Goal: Task Accomplishment & Management: Contribute content

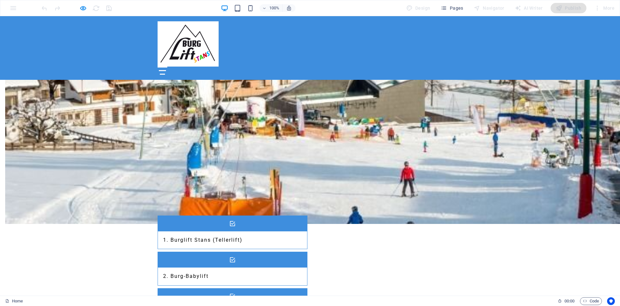
scroll to position [426, 0]
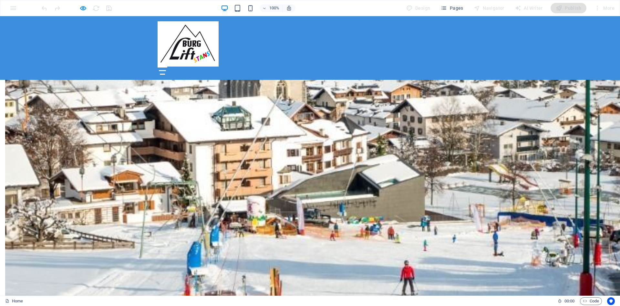
drag, startPoint x: 237, startPoint y: 109, endPoint x: 290, endPoint y: 217, distance: 120.5
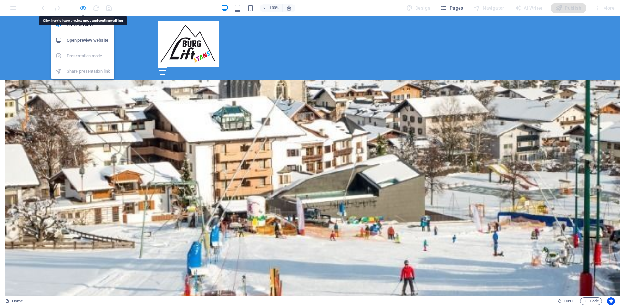
click at [83, 8] on icon "button" at bounding box center [82, 8] width 7 height 7
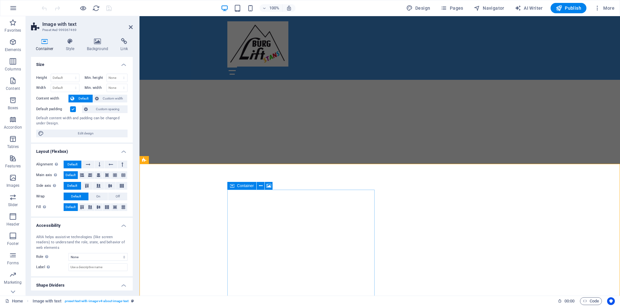
scroll to position [132, 0]
click at [182, 159] on icon at bounding box center [182, 160] width 4 height 7
click at [124, 43] on icon at bounding box center [124, 41] width 17 height 6
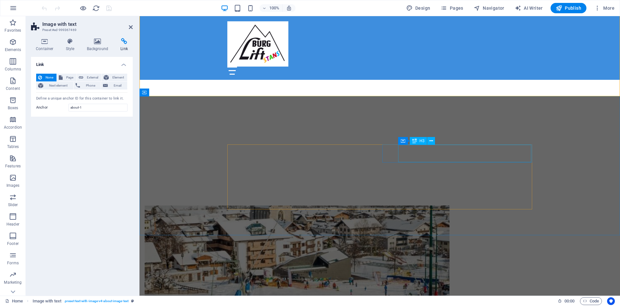
scroll to position [362, 0]
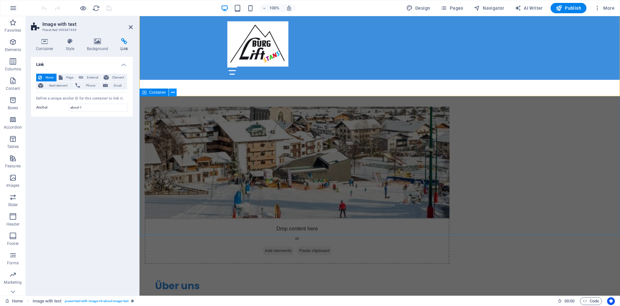
click at [172, 93] on icon at bounding box center [173, 92] width 4 height 7
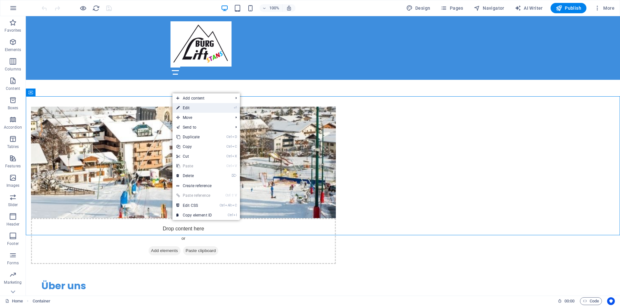
click at [185, 109] on link "⏎ Edit" at bounding box center [193, 108] width 43 height 10
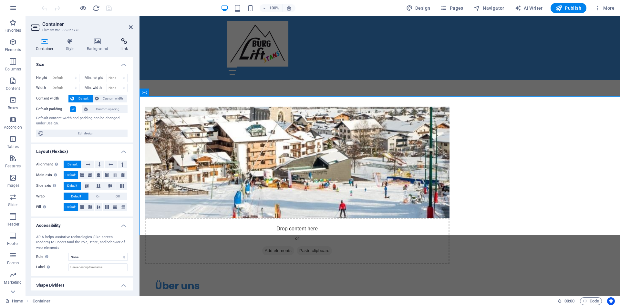
click at [123, 43] on icon at bounding box center [124, 41] width 17 height 6
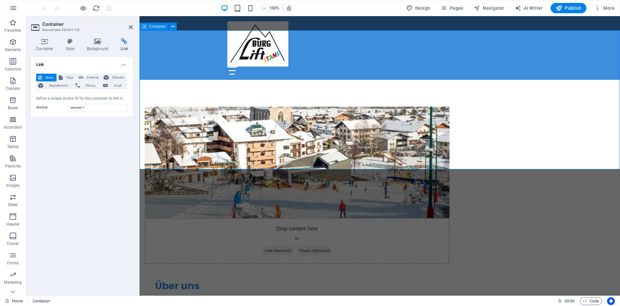
scroll to position [428, 0]
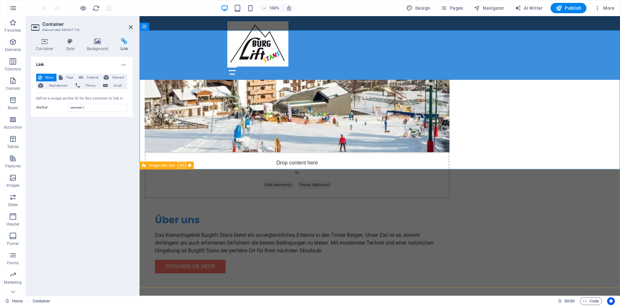
click at [182, 165] on icon at bounding box center [182, 165] width 4 height 7
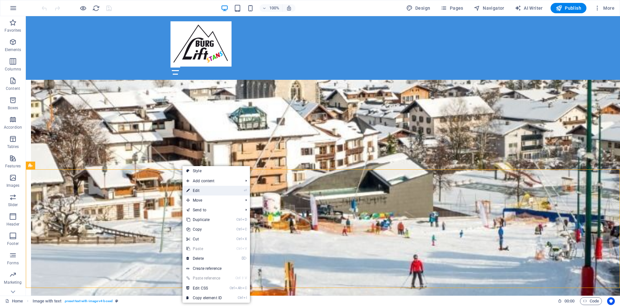
drag, startPoint x: 197, startPoint y: 190, endPoint x: 67, endPoint y: 174, distance: 131.8
click at [197, 190] on link "⏎ Edit" at bounding box center [203, 191] width 43 height 10
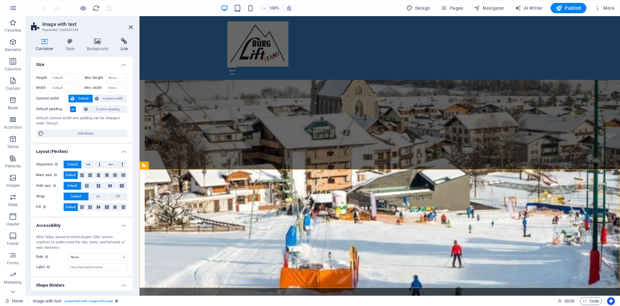
click at [124, 41] on icon at bounding box center [124, 41] width 17 height 6
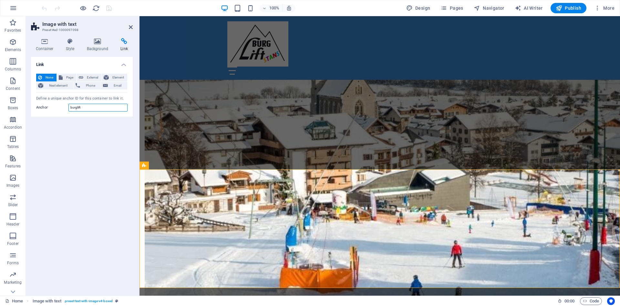
click at [90, 108] on input "burglift" at bounding box center [97, 108] width 59 height 8
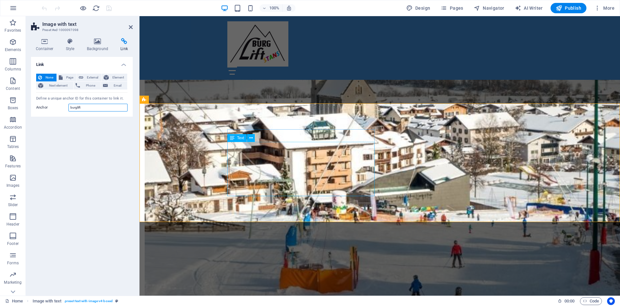
scroll to position [527, 0]
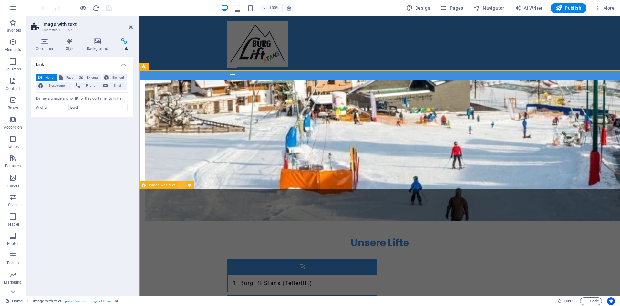
click at [183, 183] on button at bounding box center [182, 185] width 8 height 8
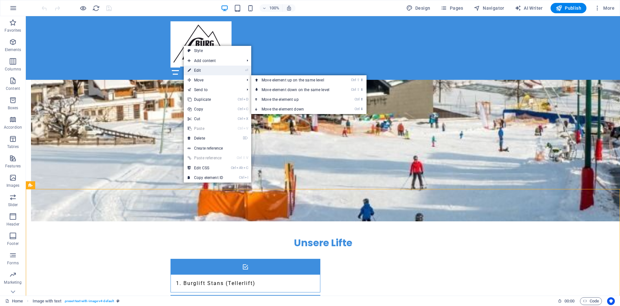
click at [208, 68] on link "⏎ Edit" at bounding box center [205, 71] width 43 height 10
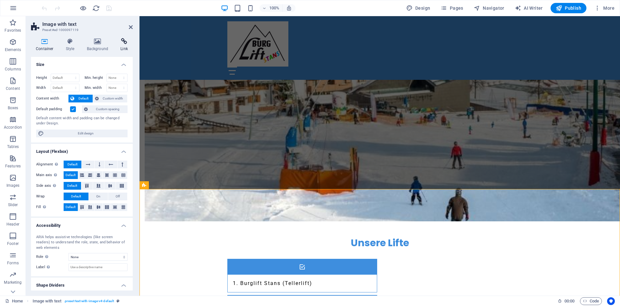
click at [123, 42] on icon at bounding box center [124, 41] width 17 height 6
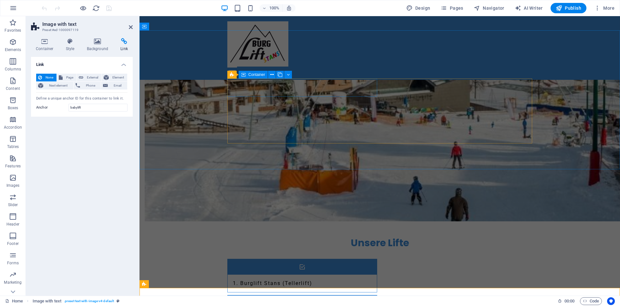
scroll to position [362, 0]
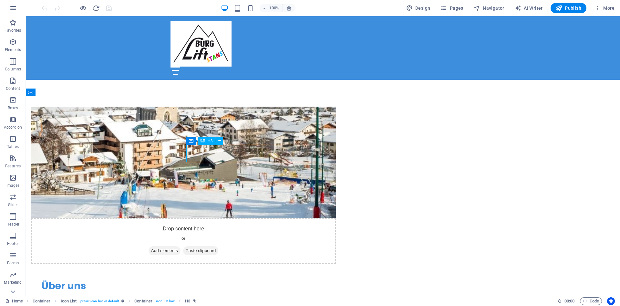
select select
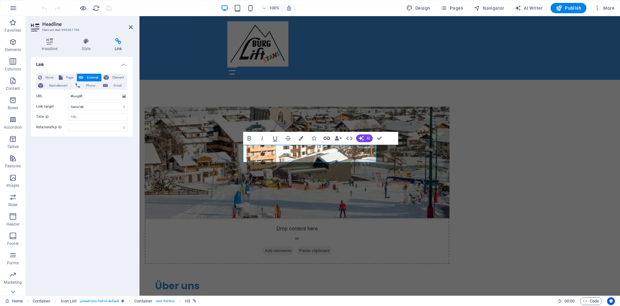
click at [327, 138] on icon "button" at bounding box center [327, 138] width 6 height 3
click at [214, 81] on div "Drop content here or Add elements Paste clipboard Über uns Das Kleinschigebiet …" at bounding box center [380, 228] width 481 height 295
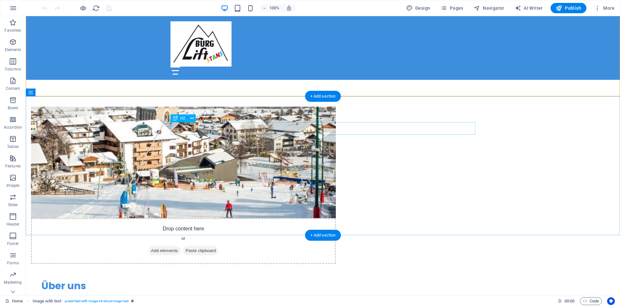
scroll to position [231, 0]
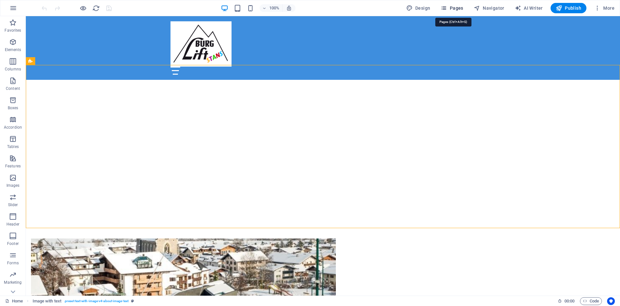
click at [457, 9] on span "Pages" at bounding box center [452, 8] width 23 height 6
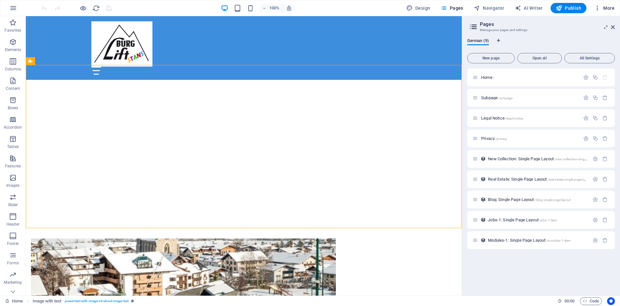
click at [599, 7] on icon "button" at bounding box center [597, 8] width 6 height 6
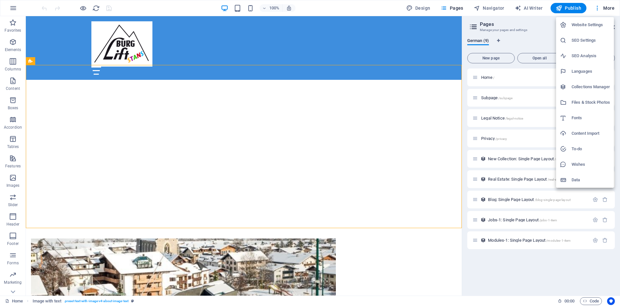
click at [341, 4] on div at bounding box center [310, 153] width 620 height 306
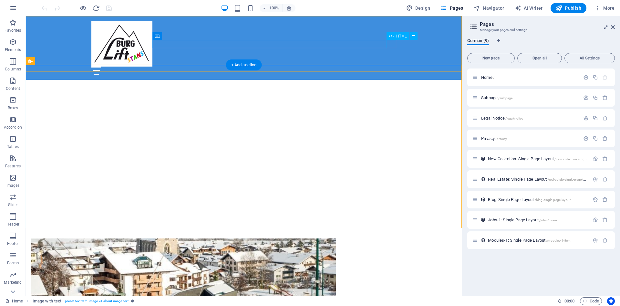
click at [388, 67] on div at bounding box center [243, 71] width 305 height 8
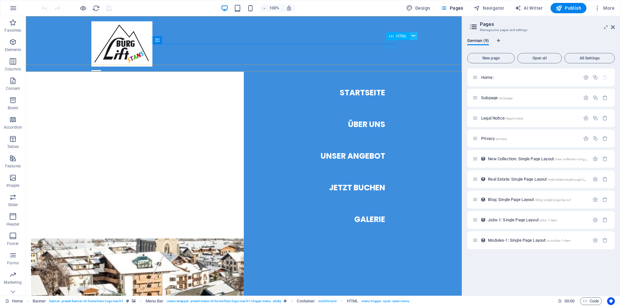
click at [415, 36] on icon at bounding box center [414, 36] width 4 height 7
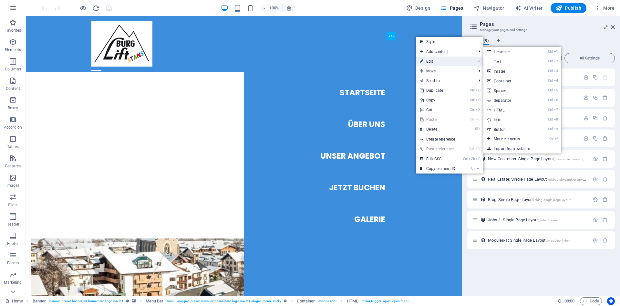
click at [434, 62] on link "⏎ Edit" at bounding box center [437, 62] width 43 height 10
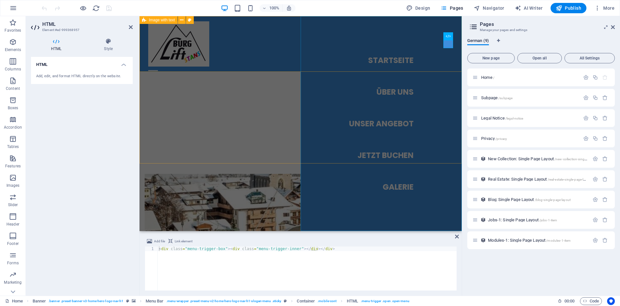
click at [394, 94] on nav "Startseite Über Uns Unser Angebot Jetzt Buchen Galerie" at bounding box center [381, 123] width 161 height 215
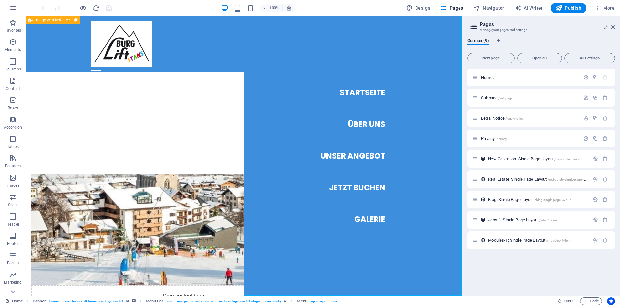
click at [360, 125] on nav "Startseite Über Uns Unser Angebot Jetzt Buchen Galerie" at bounding box center [353, 155] width 218 height 279
select select
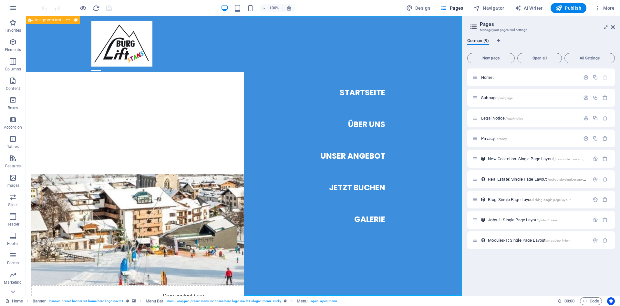
select select
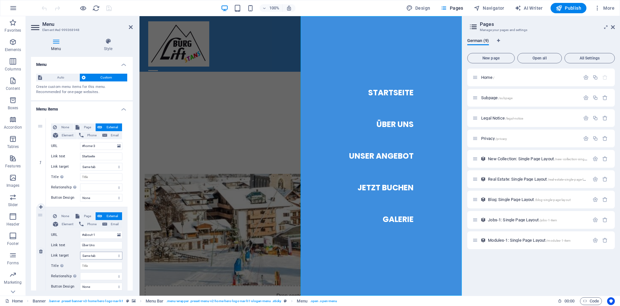
scroll to position [29, 0]
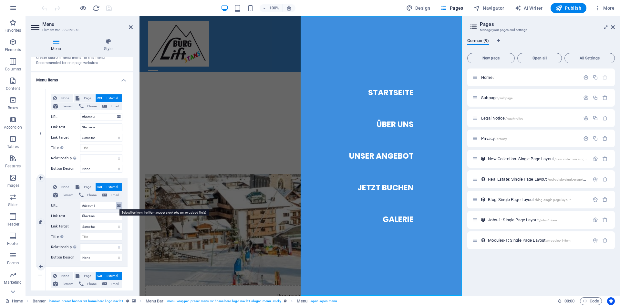
click at [119, 205] on icon at bounding box center [119, 205] width 4 height 7
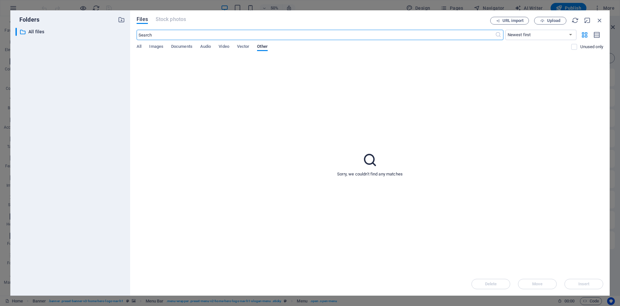
scroll to position [575, 0]
click at [143, 47] on div "All Images Documents Audio Video Vector Other" at bounding box center [354, 50] width 435 height 12
click at [141, 47] on span "All" at bounding box center [139, 47] width 5 height 9
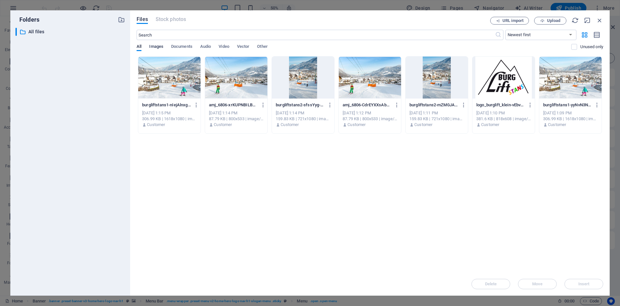
click at [156, 47] on span "Images" at bounding box center [156, 47] width 14 height 9
click at [181, 48] on span "Documents" at bounding box center [181, 47] width 21 height 9
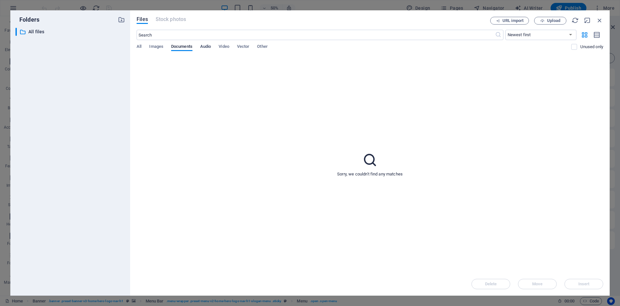
click at [210, 46] on span "Audio" at bounding box center [205, 47] width 11 height 9
click at [224, 45] on span "Video" at bounding box center [224, 47] width 10 height 9
click at [244, 45] on span "Vector" at bounding box center [243, 47] width 13 height 9
click at [267, 48] on span "Other" at bounding box center [262, 47] width 10 height 9
click at [599, 20] on icon "button" at bounding box center [599, 20] width 7 height 7
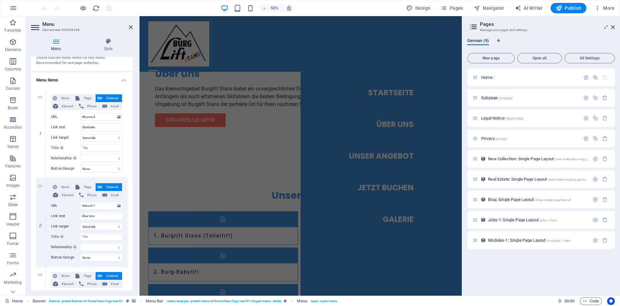
scroll to position [295, 0]
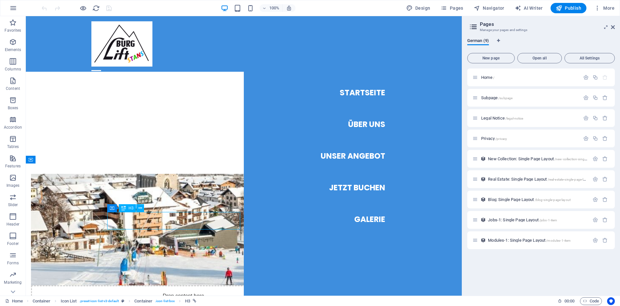
select select
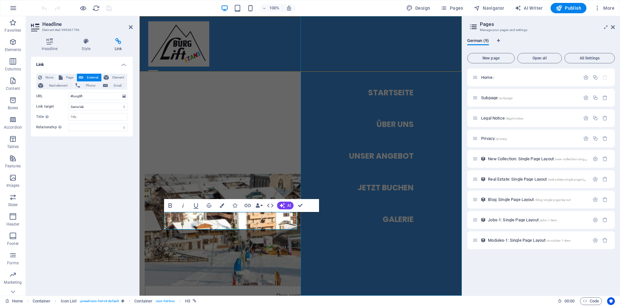
click at [392, 122] on nav "Startseite Über Uns Unser Angebot Jetzt Buchen Galerie" at bounding box center [381, 155] width 161 height 279
click at [462, 127] on nav "Startseite Über Uns Unser Angebot Jetzt Buchen Galerie" at bounding box center [381, 155] width 161 height 279
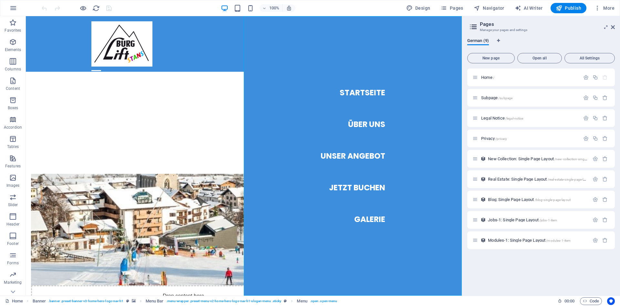
click at [374, 124] on nav "Startseite Über Uns Unser Angebot Jetzt Buchen Galerie" at bounding box center [353, 155] width 218 height 279
select select
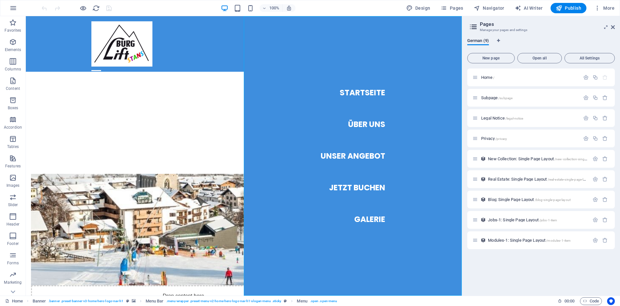
select select
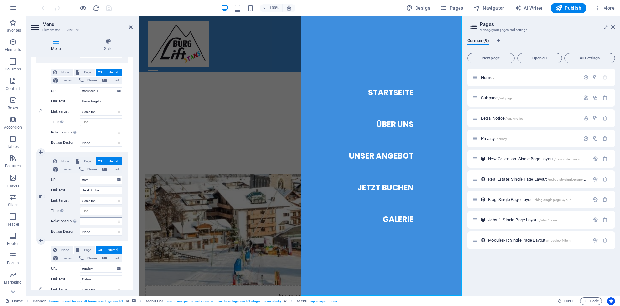
scroll to position [290, 0]
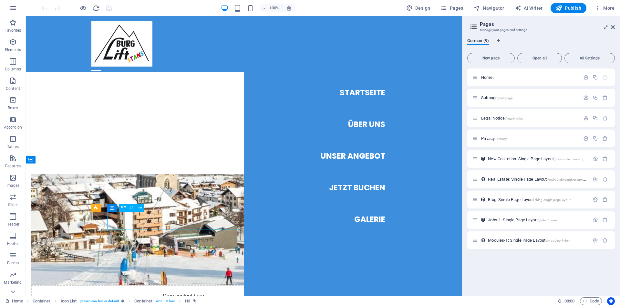
select select
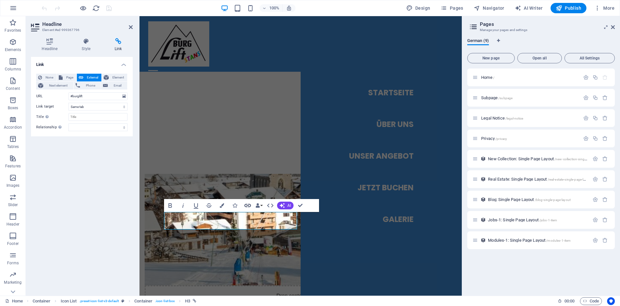
click at [246, 205] on icon "button" at bounding box center [247, 205] width 6 height 3
click at [262, 204] on button "Data Bindings" at bounding box center [258, 205] width 9 height 13
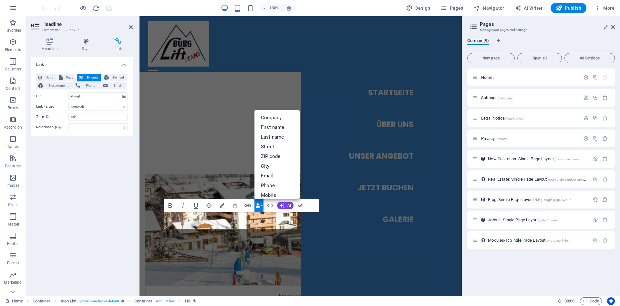
click at [261, 205] on button "Data Bindings" at bounding box center [258, 205] width 9 height 13
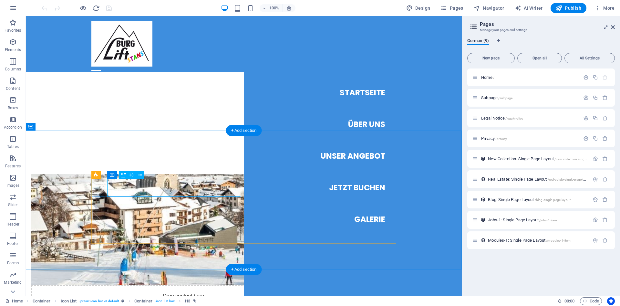
scroll to position [328, 0]
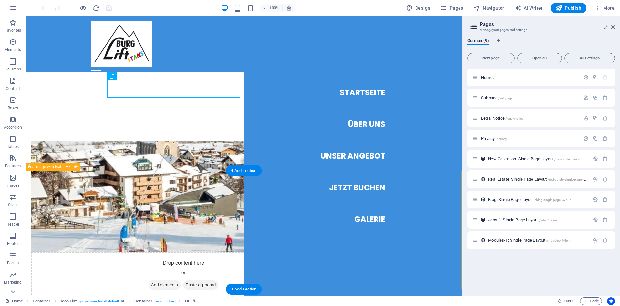
scroll to position [427, 0]
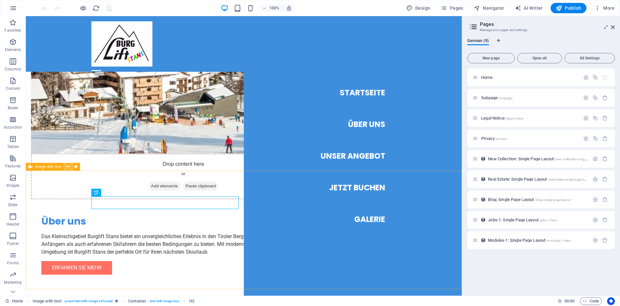
click at [67, 166] on icon at bounding box center [68, 166] width 4 height 7
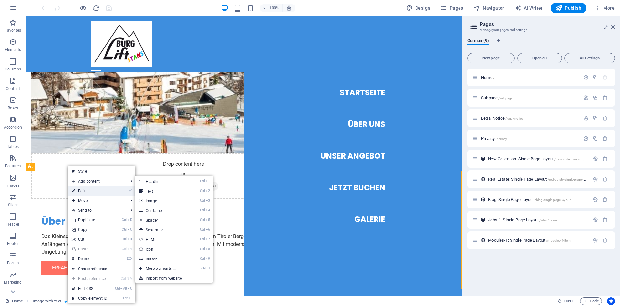
click at [84, 194] on link "⏎ Edit" at bounding box center [89, 191] width 43 height 10
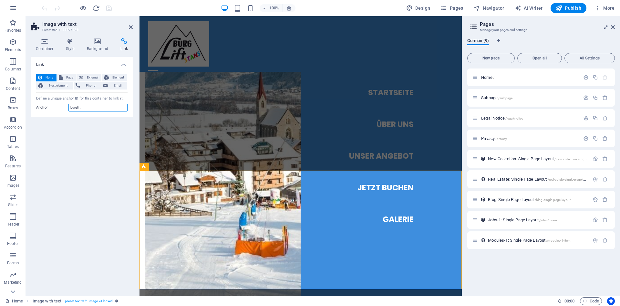
click at [100, 107] on input "burglift" at bounding box center [97, 108] width 59 height 8
click at [393, 123] on nav "Startseite Über Uns Unser Angebot Jetzt Buchen Galerie" at bounding box center [381, 155] width 161 height 279
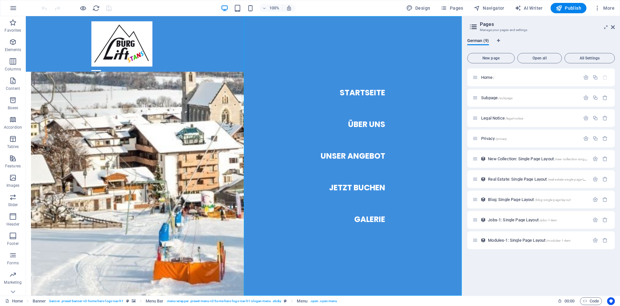
click at [394, 125] on nav "Startseite Über Uns Unser Angebot Jetzt Buchen Galerie" at bounding box center [353, 155] width 218 height 279
click at [366, 120] on nav "Startseite Über Uns Unser Angebot Jetzt Buchen Galerie" at bounding box center [353, 155] width 218 height 279
select select
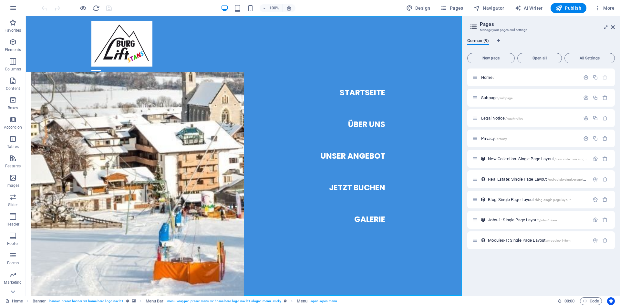
select select
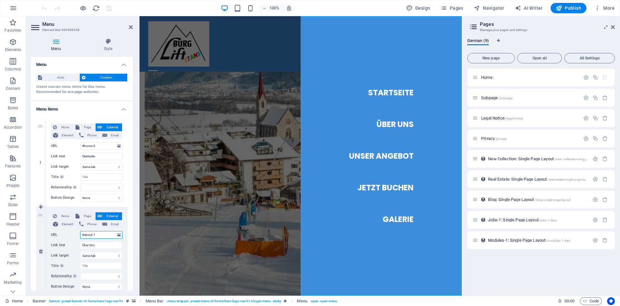
drag, startPoint x: 105, startPoint y: 234, endPoint x: 67, endPoint y: 235, distance: 38.1
click at [80, 235] on input "#about-1" at bounding box center [101, 235] width 42 height 8
select select
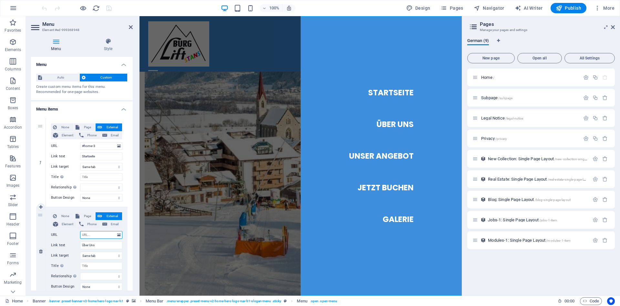
select select
type input "#b"
select select
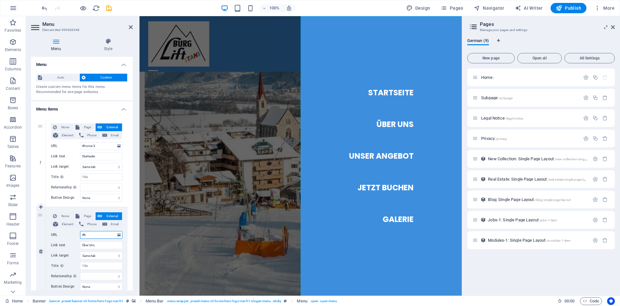
select select
type input "#burglift"
select select
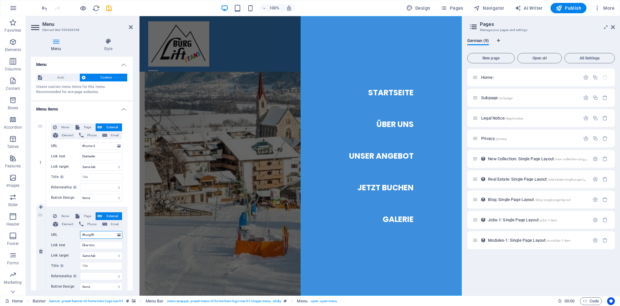
select select
type input "#burglift"
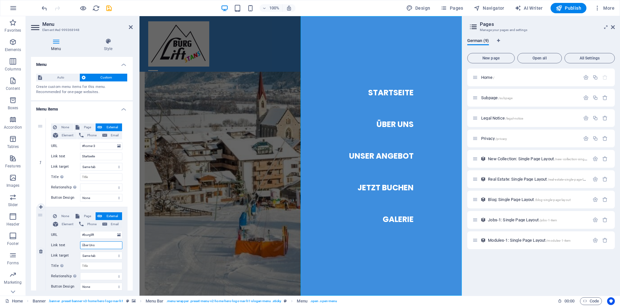
click at [95, 244] on input "Über Uns" at bounding box center [101, 245] width 42 height 8
click at [80, 183] on select "alternate author bookmark external help license next nofollow noreferrer noopen…" at bounding box center [101, 187] width 42 height 8
click at [228, 61] on div "Startseite Über Uns Unser Angebot Jetzt Buchen Galerie" at bounding box center [301, 44] width 322 height 56
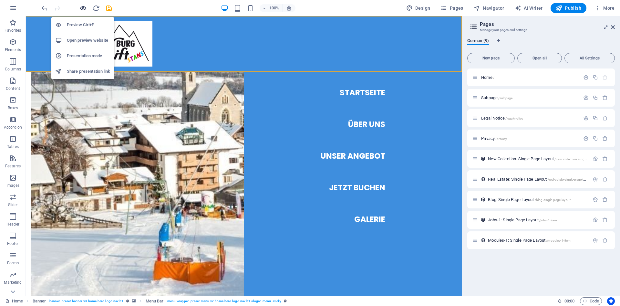
click at [82, 5] on icon "button" at bounding box center [82, 8] width 7 height 7
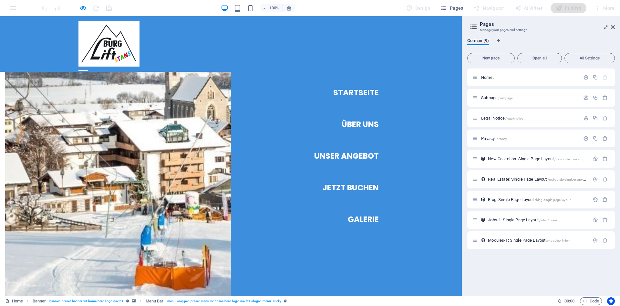
click at [368, 90] on link "Startseite" at bounding box center [356, 93] width 46 height 18
click at [348, 123] on link "Über Uns" at bounding box center [360, 124] width 37 height 18
click at [359, 158] on link "Unser Angebot" at bounding box center [346, 156] width 65 height 18
click at [369, 93] on link "Startseite" at bounding box center [356, 93] width 46 height 18
click at [614, 26] on icon at bounding box center [613, 27] width 4 height 5
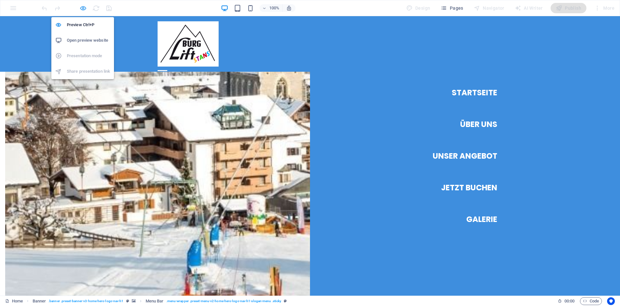
click at [85, 7] on icon "button" at bounding box center [82, 8] width 7 height 7
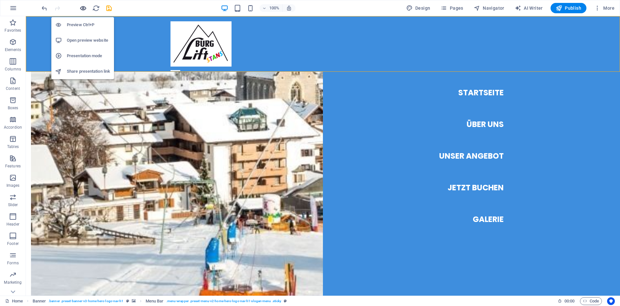
click at [82, 7] on icon "button" at bounding box center [82, 8] width 7 height 7
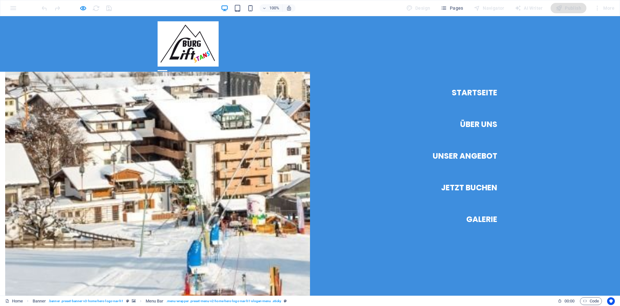
click at [476, 95] on link "Startseite" at bounding box center [475, 93] width 46 height 18
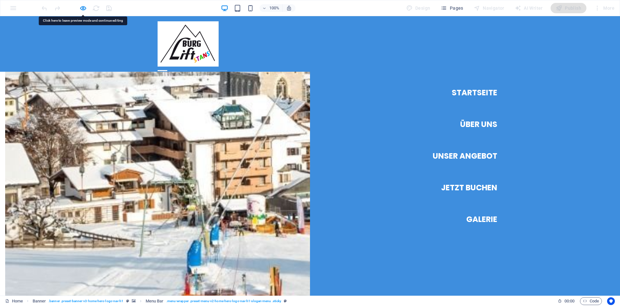
click at [476, 126] on link "Über Uns" at bounding box center [478, 124] width 37 height 18
click at [167, 67] on div at bounding box center [163, 71] width 10 height 8
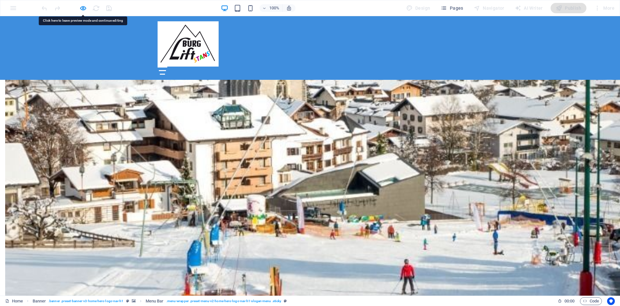
click at [167, 67] on div at bounding box center [163, 71] width 10 height 8
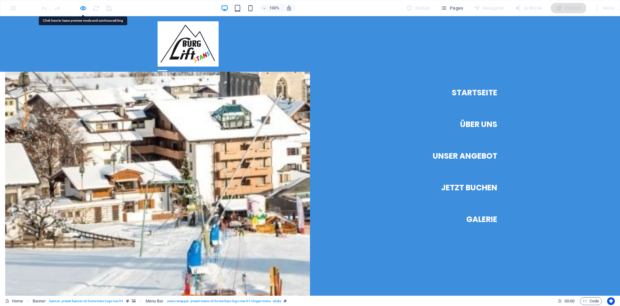
click at [167, 67] on div at bounding box center [163, 71] width 10 height 8
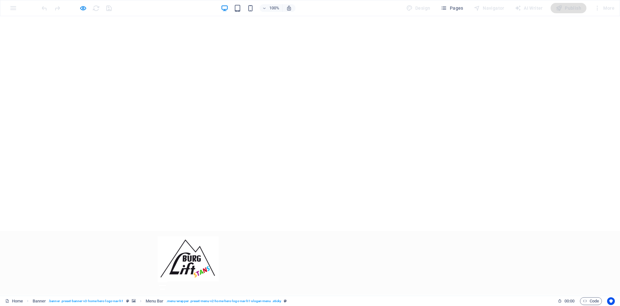
scroll to position [0, 0]
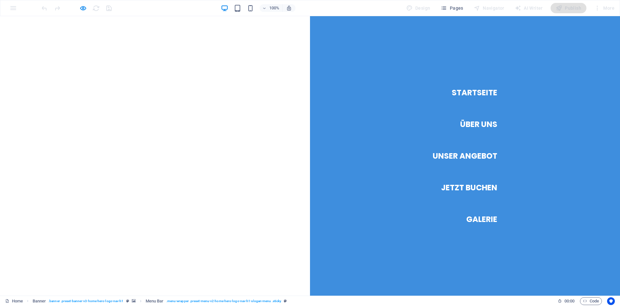
click at [473, 120] on link "Über Uns" at bounding box center [478, 124] width 37 height 18
click at [469, 122] on link "Über Uns" at bounding box center [478, 124] width 37 height 18
click at [470, 155] on link "Unser Angebot" at bounding box center [465, 156] width 65 height 18
click at [479, 185] on link "Jetzt Buchen" at bounding box center [469, 188] width 56 height 18
click at [467, 93] on link "Startseite" at bounding box center [475, 93] width 46 height 18
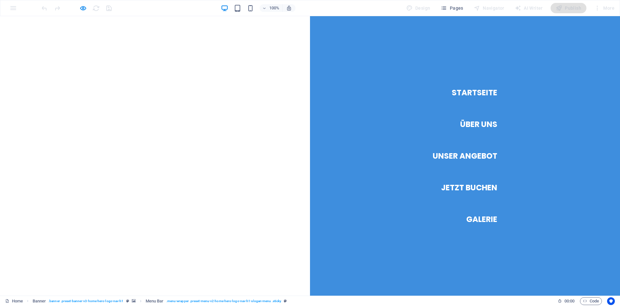
drag, startPoint x: 473, startPoint y: 219, endPoint x: 478, endPoint y: 212, distance: 8.9
click at [474, 219] on link "Galerie" at bounding box center [481, 219] width 31 height 18
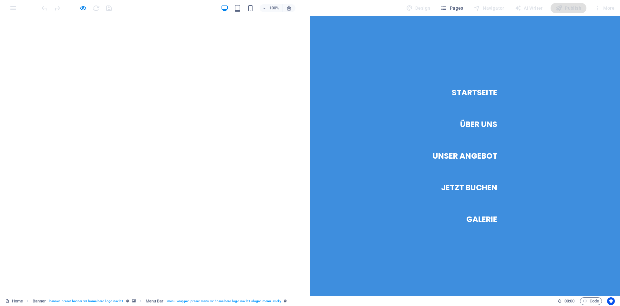
click at [474, 124] on link "Über Uns" at bounding box center [478, 124] width 37 height 18
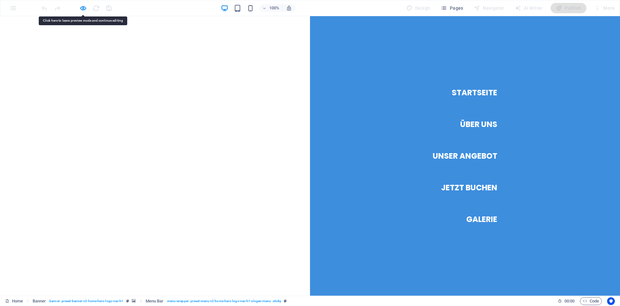
click at [474, 124] on link "Über Uns" at bounding box center [478, 124] width 37 height 18
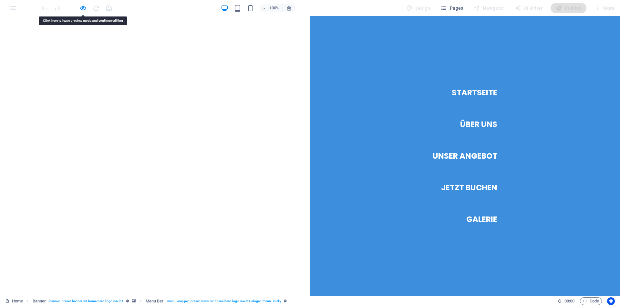
click at [475, 155] on link "Unser Angebot" at bounding box center [465, 156] width 65 height 18
drag, startPoint x: 470, startPoint y: 190, endPoint x: 472, endPoint y: 166, distance: 23.6
click at [471, 190] on link "Jetzt Buchen" at bounding box center [469, 188] width 56 height 18
drag, startPoint x: 451, startPoint y: 38, endPoint x: 456, endPoint y: 38, distance: 5.5
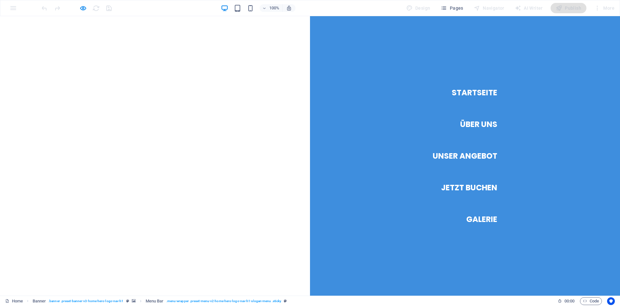
click at [453, 39] on nav "Startseite Über Uns Unser Angebot Jetzt Buchen Galerie" at bounding box center [465, 155] width 310 height 279
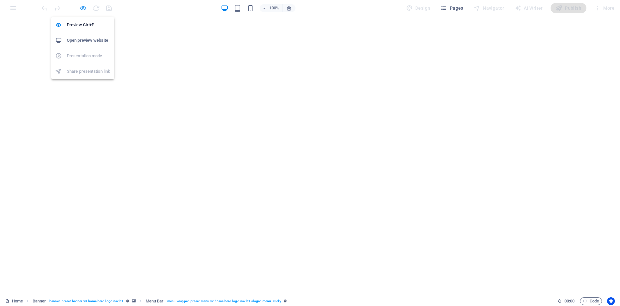
click at [83, 9] on icon "button" at bounding box center [82, 8] width 7 height 7
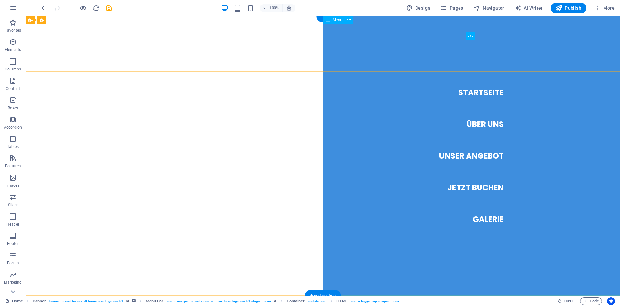
drag, startPoint x: 477, startPoint y: 130, endPoint x: 476, endPoint y: 126, distance: 3.6
click at [477, 130] on nav "Startseite Über Uns Unser Angebot Jetzt Buchen Galerie" at bounding box center [471, 155] width 297 height 279
click at [476, 124] on nav "Startseite Über Uns Unser Angebot Jetzt Buchen Galerie" at bounding box center [471, 155] width 297 height 279
click at [469, 154] on nav "Startseite Über Uns Unser Angebot Jetzt Buchen Galerie" at bounding box center [471, 155] width 297 height 279
click at [473, 189] on nav "Startseite Über Uns Unser Angebot Jetzt Buchen Galerie" at bounding box center [471, 155] width 297 height 279
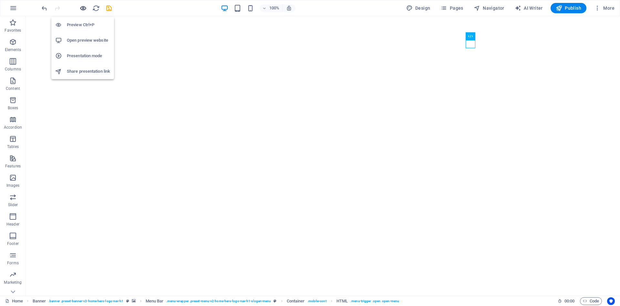
click at [83, 6] on icon "button" at bounding box center [82, 8] width 7 height 7
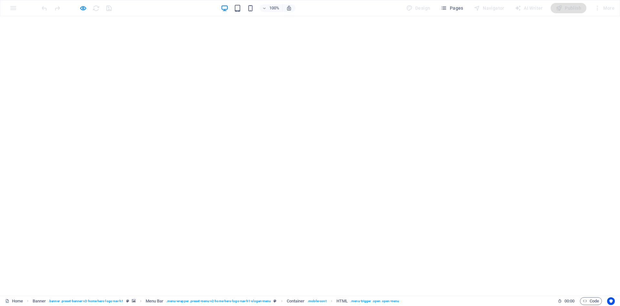
click at [307, 281] on icon at bounding box center [310, 286] width 10 height 10
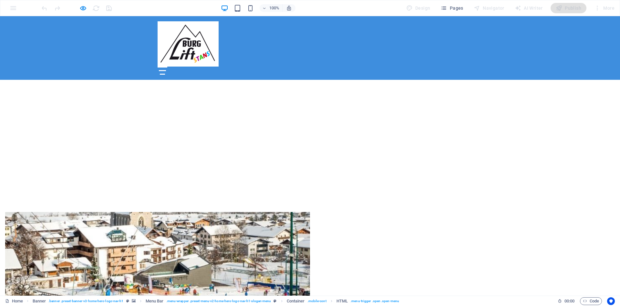
scroll to position [224, 0]
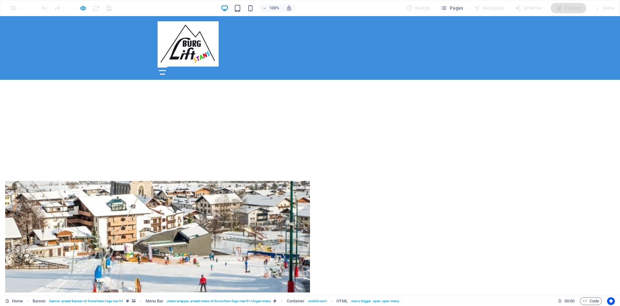
scroll to position [255, 0]
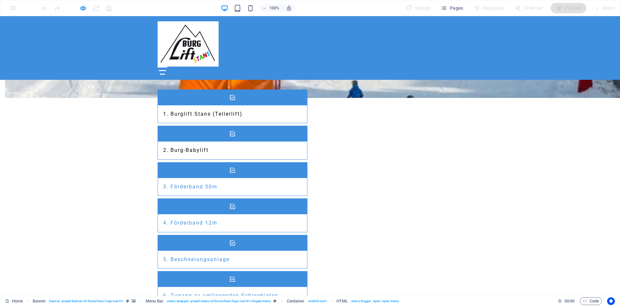
scroll to position [486, 0]
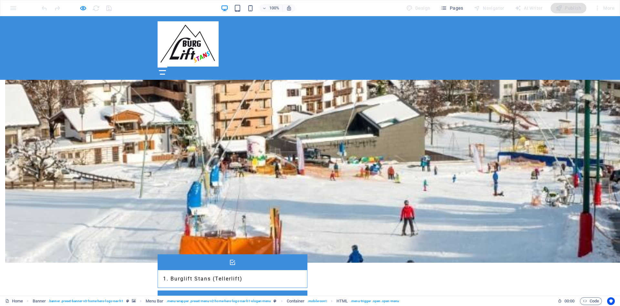
click at [166, 70] on div at bounding box center [162, 70] width 7 height 1
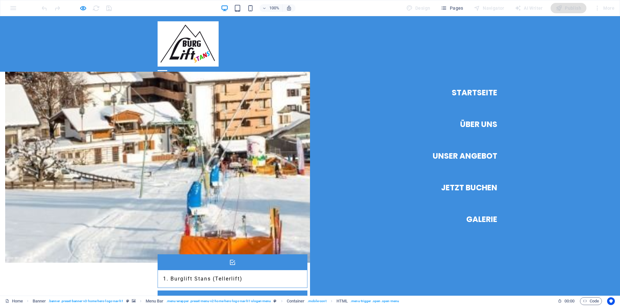
click at [474, 124] on link "Über Uns" at bounding box center [478, 124] width 37 height 18
click at [471, 155] on link "Unser Angebot" at bounding box center [465, 156] width 65 height 18
click at [463, 189] on link "Jetzt Buchen" at bounding box center [469, 188] width 56 height 18
click at [482, 216] on link "Galerie" at bounding box center [481, 219] width 31 height 18
click at [167, 67] on div at bounding box center [163, 71] width 10 height 8
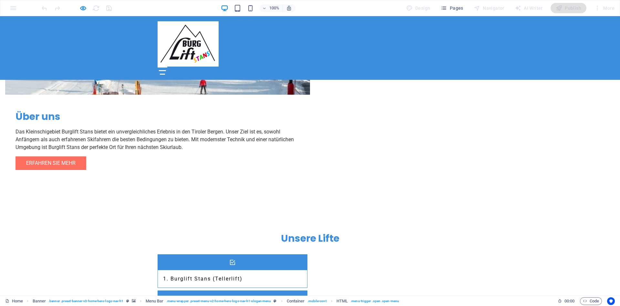
scroll to position [288, 0]
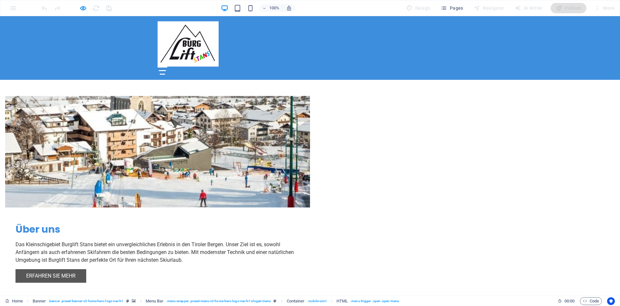
scroll to position [387, 0]
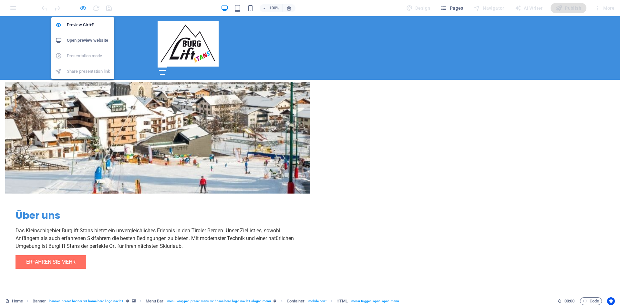
click at [83, 7] on icon "button" at bounding box center [82, 8] width 7 height 7
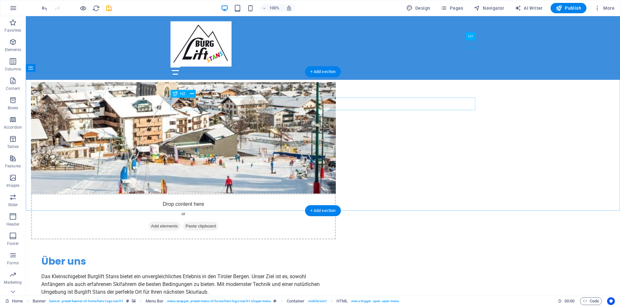
scroll to position [288, 0]
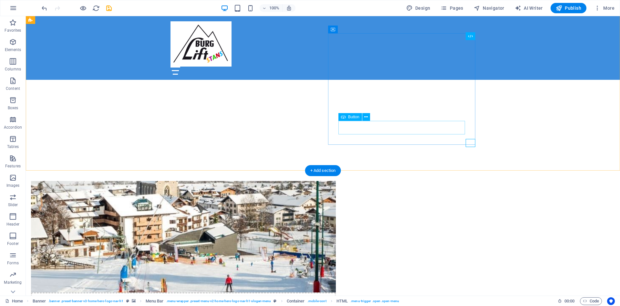
click at [365, 113] on button at bounding box center [366, 117] width 8 height 8
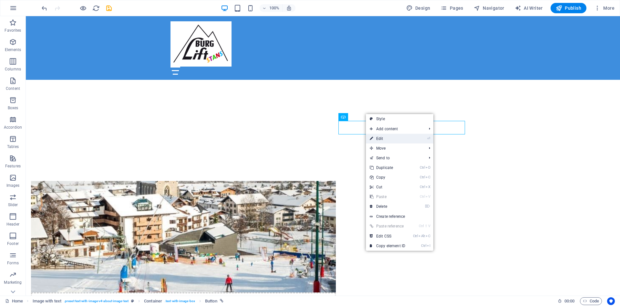
click at [384, 139] on link "⏎ Edit" at bounding box center [387, 139] width 43 height 10
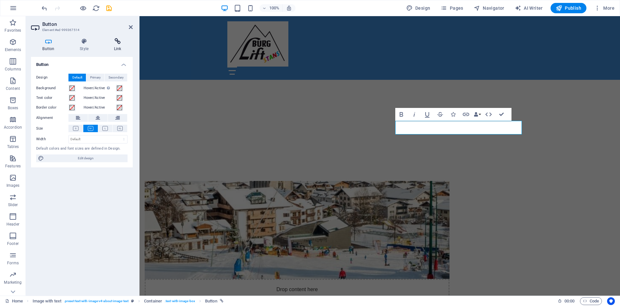
click at [116, 42] on icon at bounding box center [117, 41] width 30 height 6
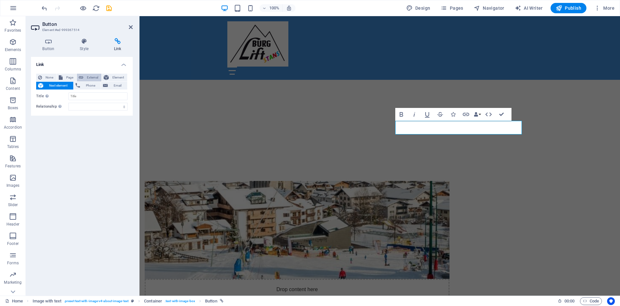
click at [83, 78] on button "External" at bounding box center [89, 78] width 25 height 8
select select
select select "blank"
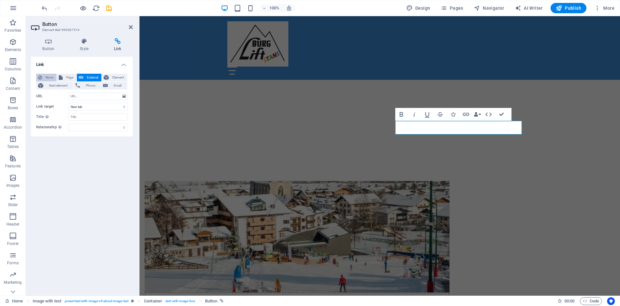
click at [49, 78] on span "None" at bounding box center [49, 78] width 11 height 8
select select
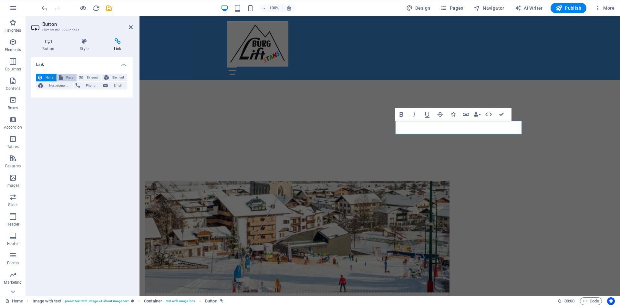
click at [72, 75] on span "Page" at bounding box center [70, 78] width 10 height 8
select select
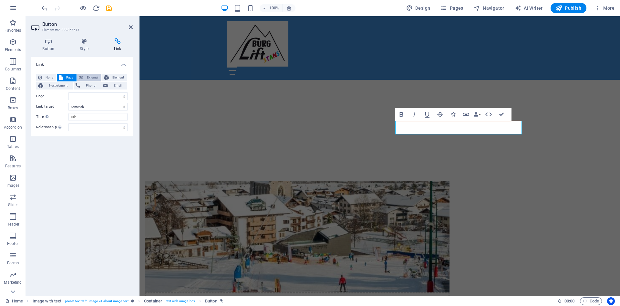
click at [87, 77] on span "External" at bounding box center [92, 78] width 14 height 8
select select "blank"
click at [89, 173] on div "Link None Page External Element Next element Phone Email Page Home Subpage Lega…" at bounding box center [82, 173] width 102 height 233
click at [415, 170] on div "Drop content here or Add elements Paste clipboard Über uns Das Kleinschigebiet …" at bounding box center [380, 302] width 481 height 295
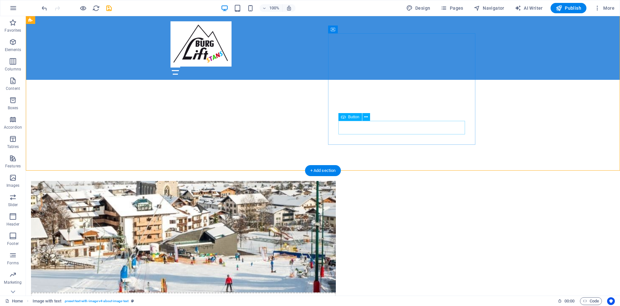
click at [352, 117] on span "Button" at bounding box center [353, 117] width 11 height 4
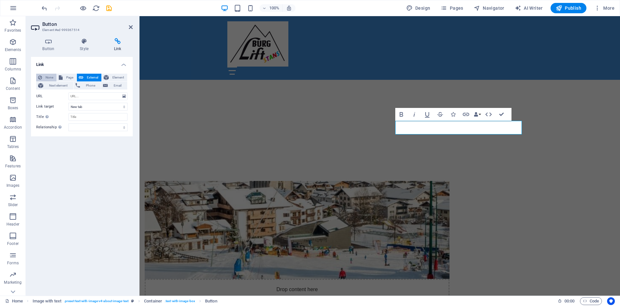
click at [44, 76] on button "None" at bounding box center [46, 78] width 20 height 8
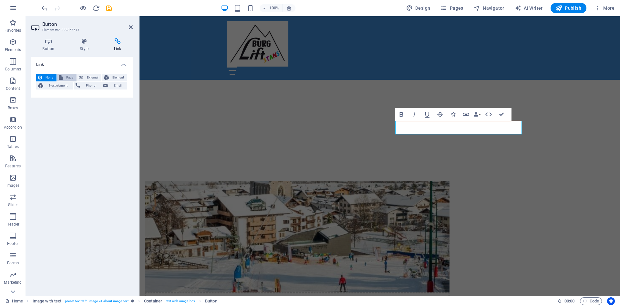
click at [65, 80] on span "Page" at bounding box center [70, 78] width 10 height 8
select select
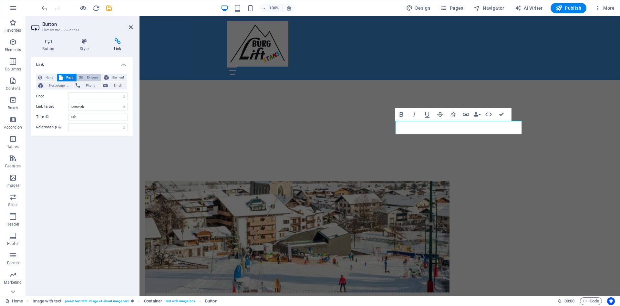
click at [91, 76] on span "External" at bounding box center [92, 78] width 14 height 8
click at [111, 76] on span "Element" at bounding box center [118, 78] width 15 height 8
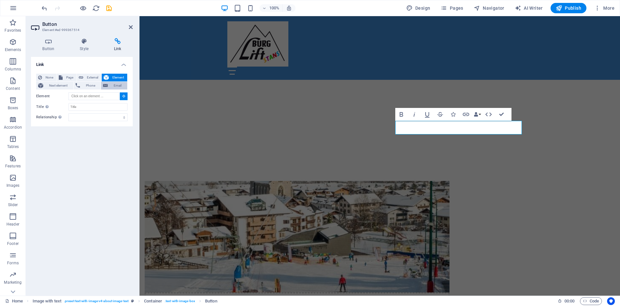
click at [113, 86] on span "Email" at bounding box center [118, 86] width 16 height 8
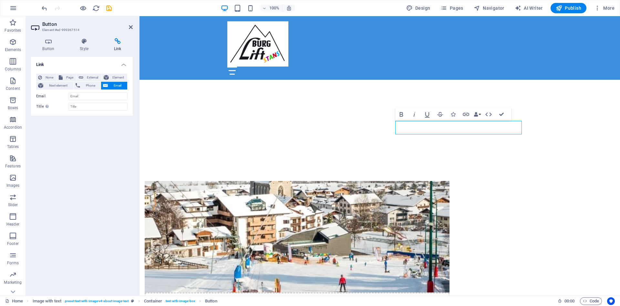
click at [87, 81] on div "None Page External Element Next element Phone Email" at bounding box center [81, 82] width 91 height 16
click at [90, 85] on span "Phone" at bounding box center [90, 86] width 17 height 8
click at [59, 83] on span "Next element" at bounding box center [58, 86] width 26 height 8
click at [90, 77] on span "External" at bounding box center [92, 78] width 14 height 8
select select "blank"
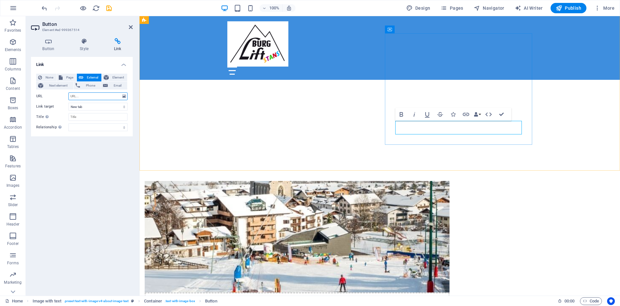
click at [466, 114] on icon "button" at bounding box center [466, 114] width 6 height 3
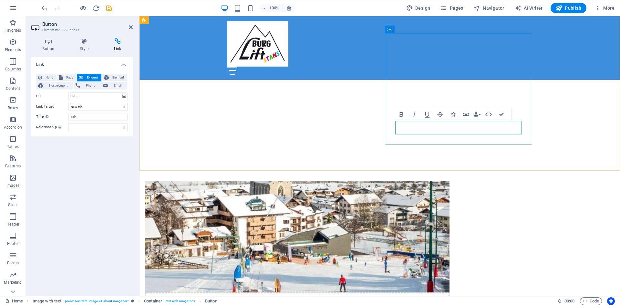
click at [469, 155] on div "Drop content here or Add elements Paste clipboard Über uns Das Kleinschigebiet …" at bounding box center [380, 302] width 481 height 295
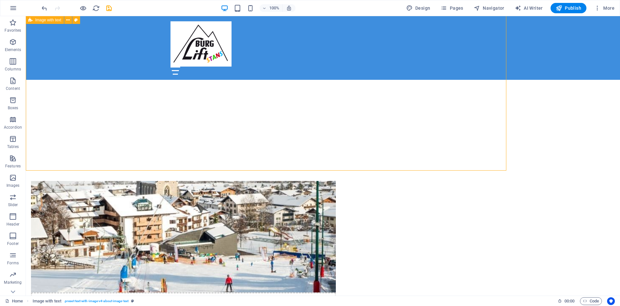
click at [468, 155] on div "Drop content here or Add elements Paste clipboard Über uns Das Kleinschigebiet …" at bounding box center [323, 302] width 594 height 295
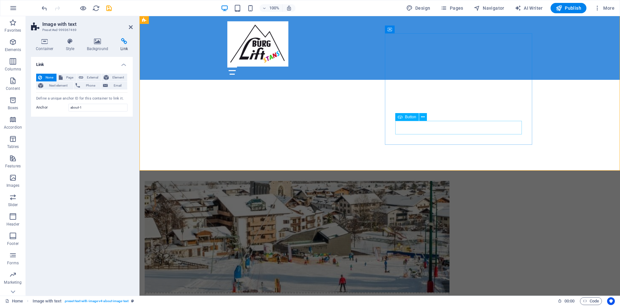
click at [422, 117] on icon at bounding box center [423, 117] width 4 height 7
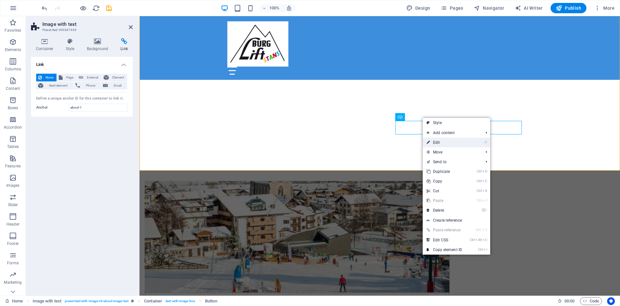
click at [445, 139] on link "⏎ Edit" at bounding box center [444, 143] width 43 height 10
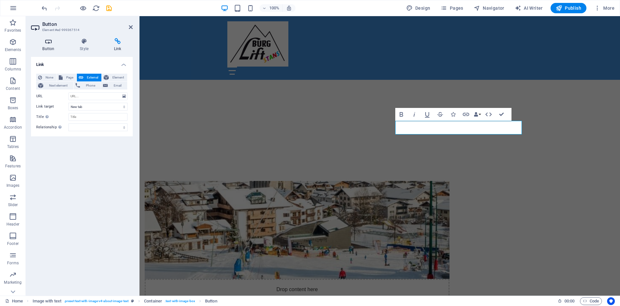
click at [46, 43] on icon at bounding box center [48, 41] width 35 height 6
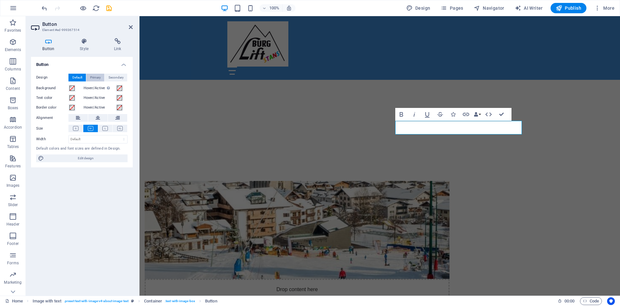
click at [97, 78] on span "Primary" at bounding box center [95, 78] width 11 height 8
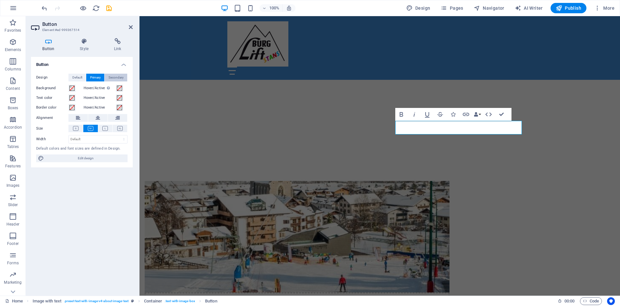
click at [118, 74] on span "Secondary" at bounding box center [116, 78] width 15 height 8
click at [93, 76] on span "Primary" at bounding box center [95, 78] width 11 height 8
click at [80, 77] on span "Default" at bounding box center [77, 78] width 10 height 8
click at [82, 47] on h4 "Style" at bounding box center [85, 45] width 34 height 14
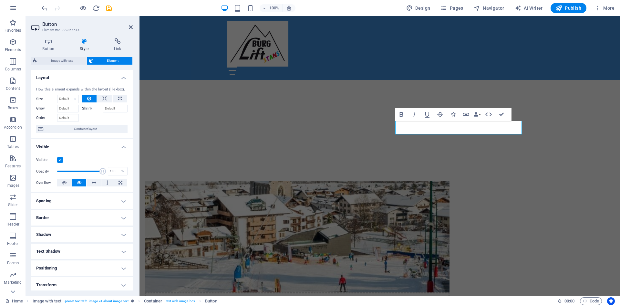
click at [101, 63] on span "Element" at bounding box center [113, 61] width 36 height 8
click at [118, 42] on icon at bounding box center [117, 41] width 30 height 6
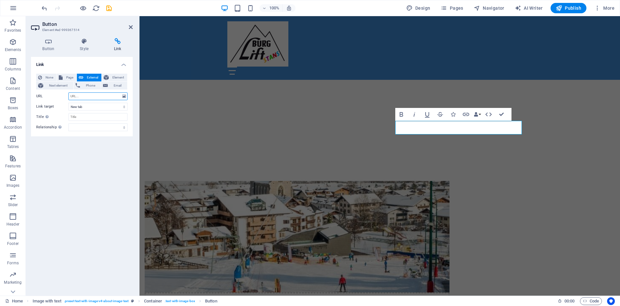
click at [80, 97] on input "URL" at bounding box center [97, 96] width 59 height 8
click at [113, 77] on span "Element" at bounding box center [118, 78] width 15 height 8
click at [93, 77] on span "External" at bounding box center [92, 78] width 14 height 8
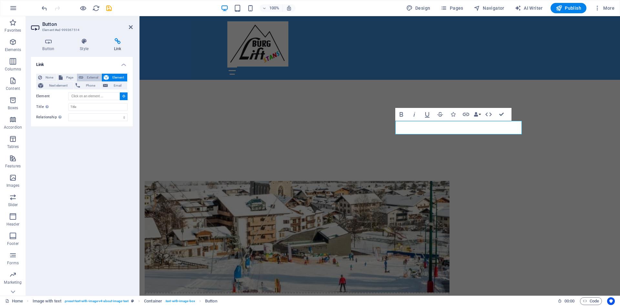
select select "blank"
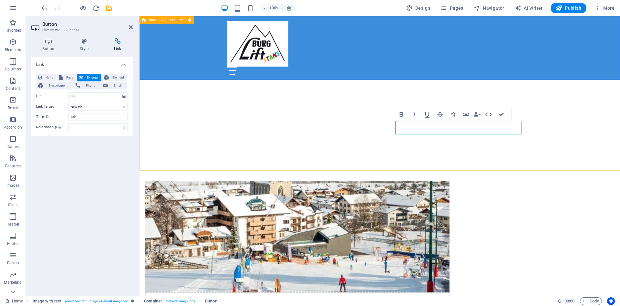
click at [179, 155] on div "Drop content here or Add elements Paste clipboard Über uns Das Kleinschigebiet …" at bounding box center [380, 302] width 481 height 295
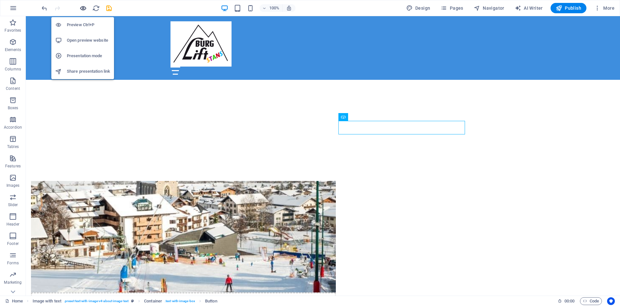
click at [83, 8] on icon "button" at bounding box center [82, 8] width 7 height 7
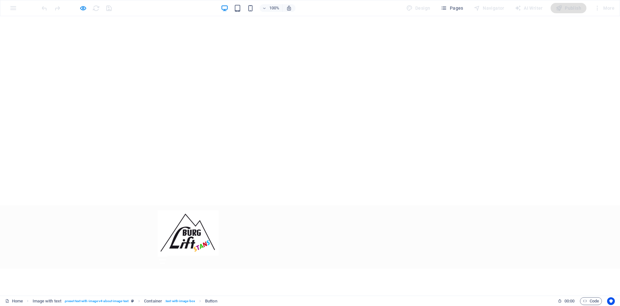
scroll to position [0, 0]
click at [311, 283] on icon at bounding box center [310, 286] width 10 height 6
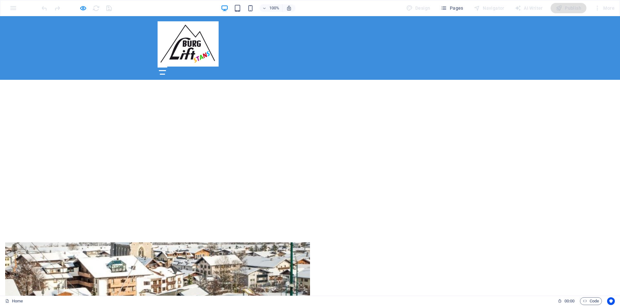
scroll to position [224, 0]
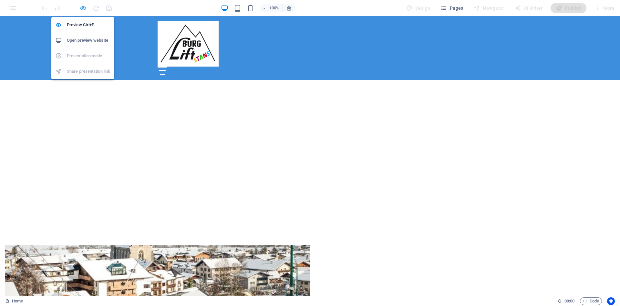
click at [81, 9] on icon "button" at bounding box center [82, 8] width 7 height 7
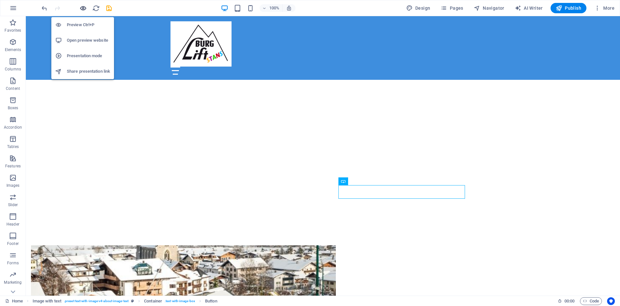
click at [83, 7] on icon "button" at bounding box center [82, 8] width 7 height 7
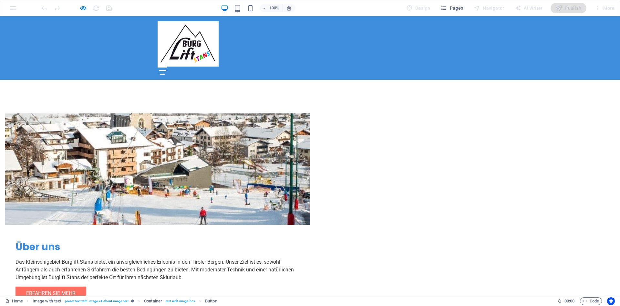
scroll to position [224, 0]
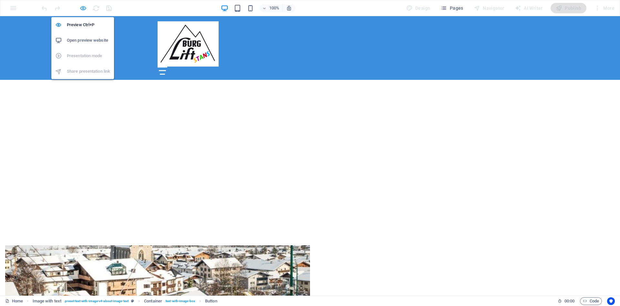
click at [86, 6] on icon "button" at bounding box center [82, 8] width 7 height 7
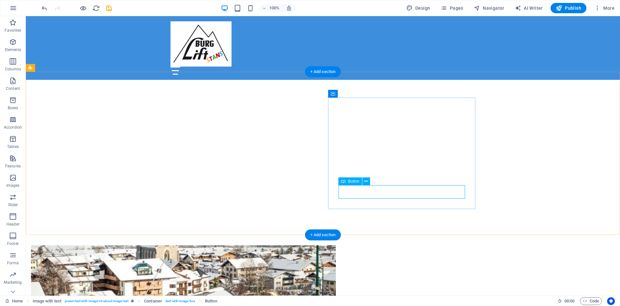
click at [366, 180] on icon at bounding box center [366, 181] width 4 height 7
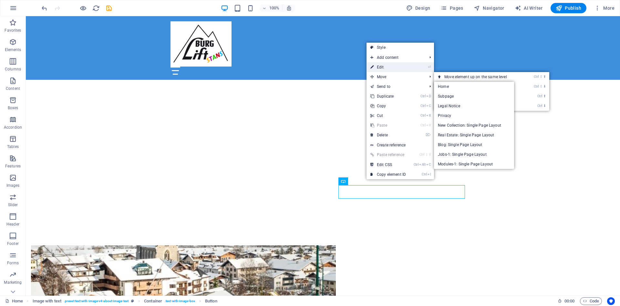
click at [385, 66] on link "⏎ Edit" at bounding box center [388, 67] width 43 height 10
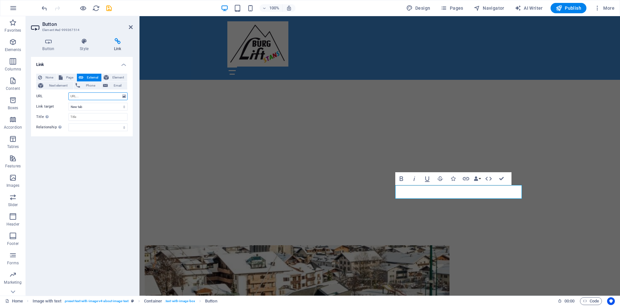
click at [92, 93] on input "URL" at bounding box center [97, 96] width 59 height 8
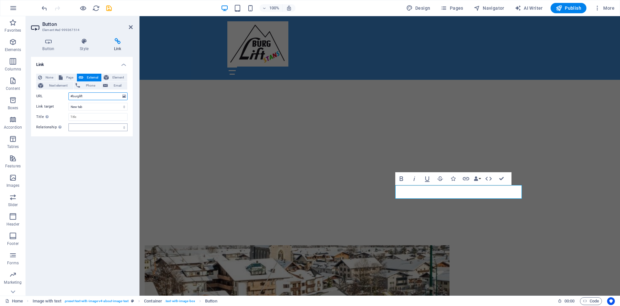
type input "#burglift"
click at [68, 123] on select "alternate author bookmark external help license next nofollow noreferrer noopen…" at bounding box center [97, 127] width 59 height 8
click at [86, 66] on h4 "Link" at bounding box center [82, 63] width 102 height 12
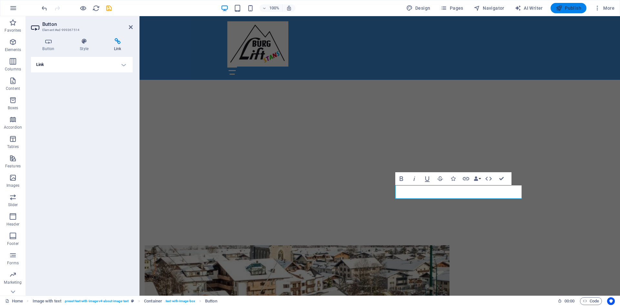
click at [565, 8] on span "Publish" at bounding box center [569, 8] width 26 height 6
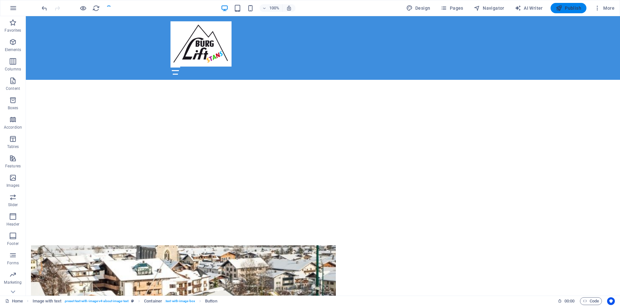
checkbox input "false"
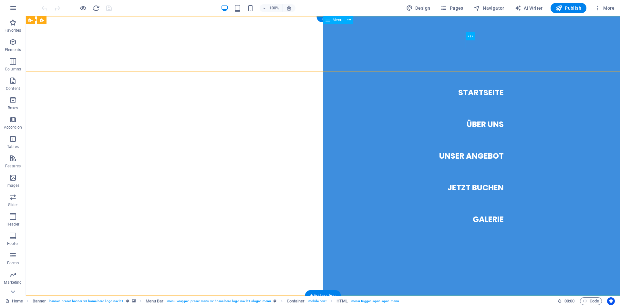
click at [478, 127] on nav "Startseite Über Uns Unser Angebot Jetzt Buchen Galerie" at bounding box center [471, 155] width 297 height 279
click at [478, 125] on nav "Startseite Über Uns Unser Angebot Jetzt Buchen Galerie" at bounding box center [471, 155] width 297 height 279
click at [479, 90] on nav "Startseite Über Uns Unser Angebot Jetzt Buchen Galerie" at bounding box center [471, 155] width 297 height 279
click at [482, 161] on nav "Startseite Über Uns Unser Angebot Jetzt Buchen Galerie" at bounding box center [471, 155] width 297 height 279
click at [480, 155] on nav "Startseite Über Uns Unser Angebot Jetzt Buchen Galerie" at bounding box center [471, 155] width 297 height 279
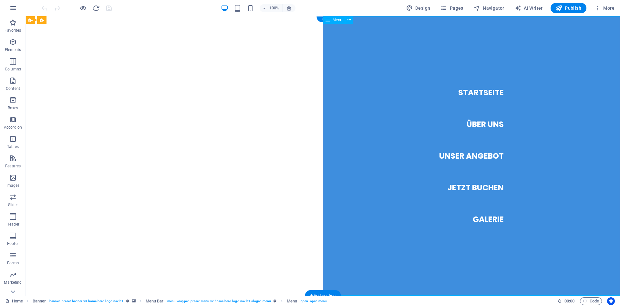
click at [484, 185] on nav "Startseite Über Uns Unser Angebot Jetzt Buchen Galerie" at bounding box center [471, 155] width 297 height 279
click at [489, 219] on nav "Startseite Über Uns Unser Angebot Jetzt Buchen Galerie" at bounding box center [471, 155] width 297 height 279
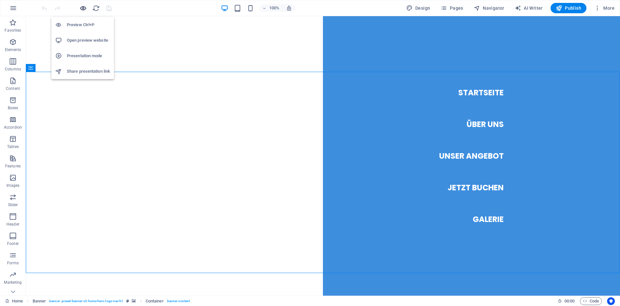
click at [84, 8] on icon "button" at bounding box center [82, 8] width 7 height 7
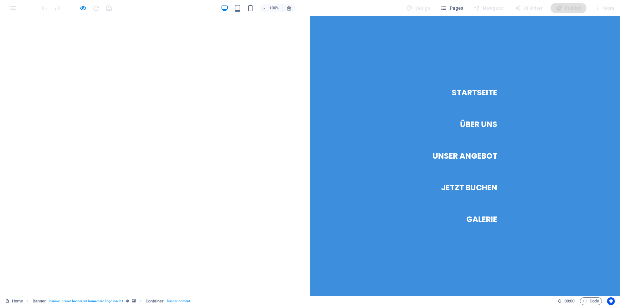
click at [471, 122] on link "Über Uns" at bounding box center [478, 124] width 37 height 18
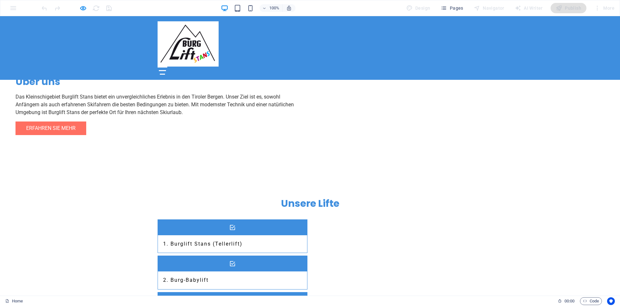
scroll to position [323, 0]
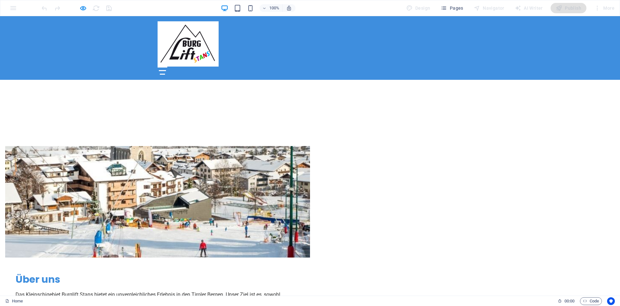
click at [348, 127] on div "Drop content here or Add elements Paste clipboard Über uns Das Kleinschigebiet …" at bounding box center [310, 244] width 620 height 249
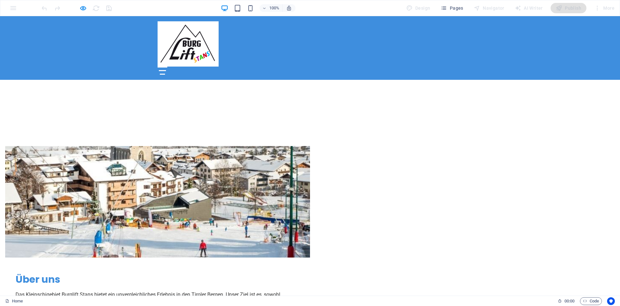
scroll to position [224, 0]
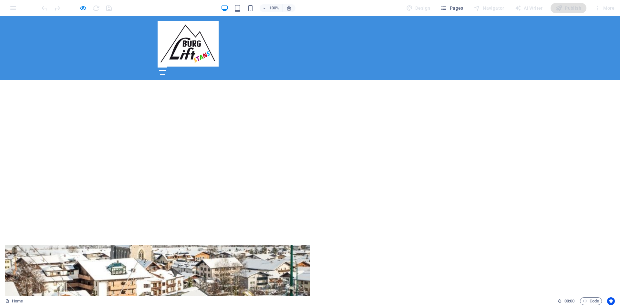
drag, startPoint x: 385, startPoint y: 192, endPoint x: 380, endPoint y: 195, distance: 6.1
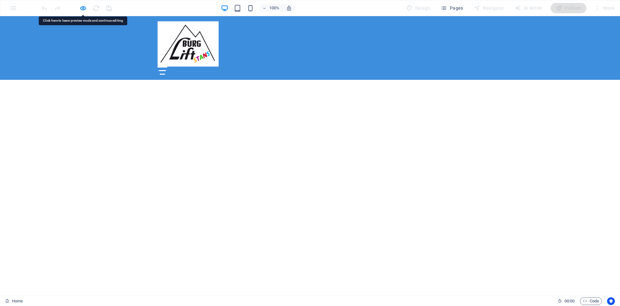
scroll to position [191, 0]
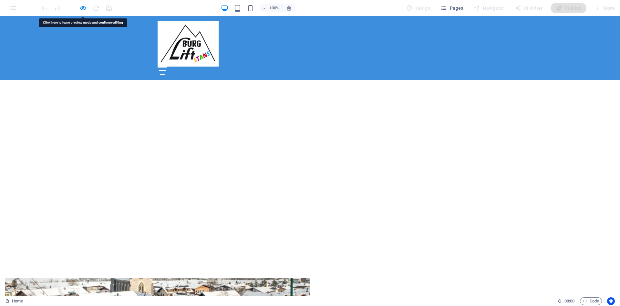
click at [167, 67] on div at bounding box center [163, 71] width 10 height 8
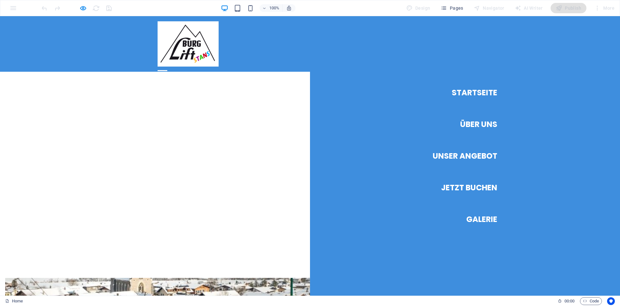
click at [481, 123] on link "Über Uns" at bounding box center [478, 124] width 37 height 18
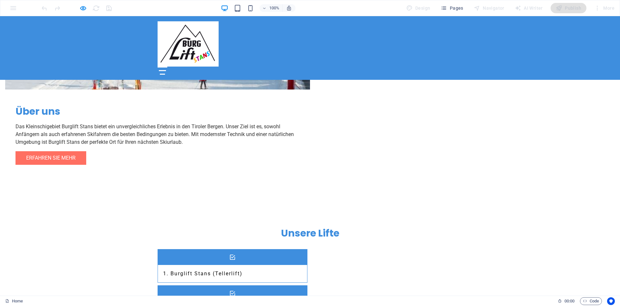
scroll to position [521, 0]
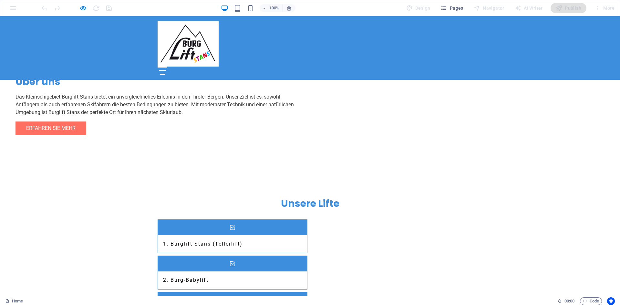
click at [457, 67] on div at bounding box center [310, 71] width 305 height 8
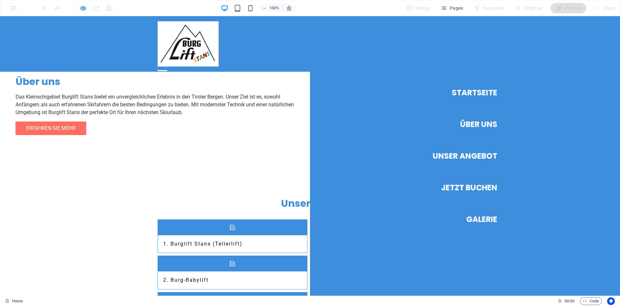
click at [476, 124] on link "Über Uns" at bounding box center [478, 124] width 37 height 18
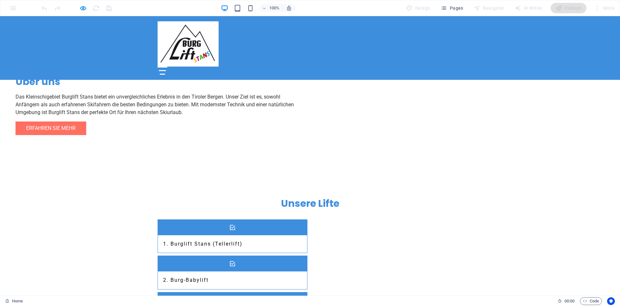
click at [166, 70] on div at bounding box center [162, 70] width 7 height 1
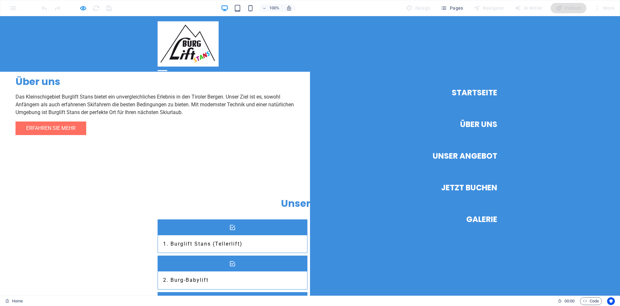
click at [473, 154] on link "Unser Angebot" at bounding box center [465, 156] width 65 height 18
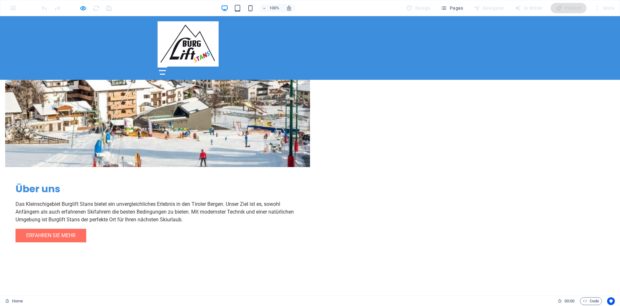
scroll to position [387, 0]
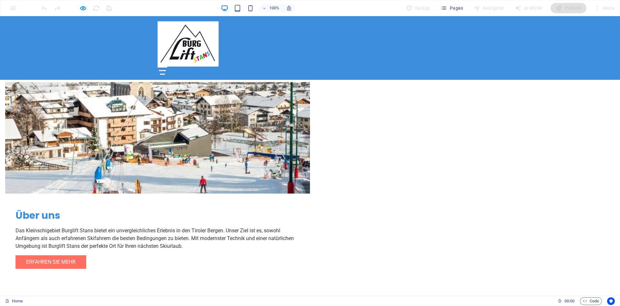
click at [167, 67] on div at bounding box center [163, 71] width 10 height 8
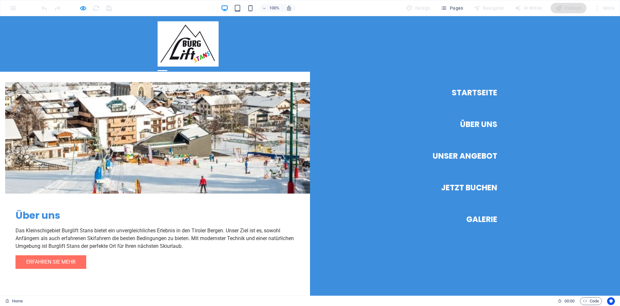
click at [466, 186] on link "Jetzt Buchen" at bounding box center [469, 188] width 56 height 18
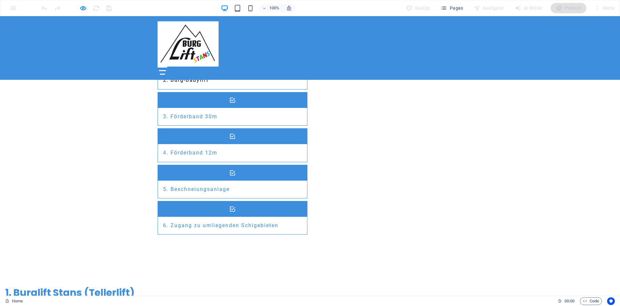
scroll to position [763, 0]
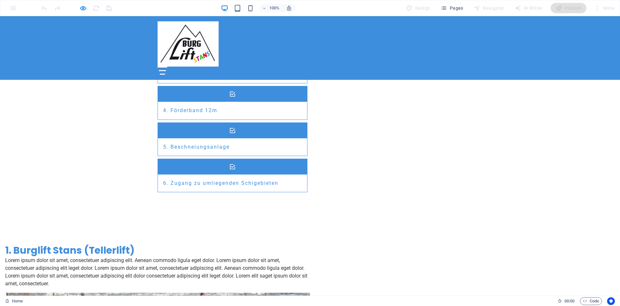
click at [167, 67] on div at bounding box center [163, 71] width 10 height 8
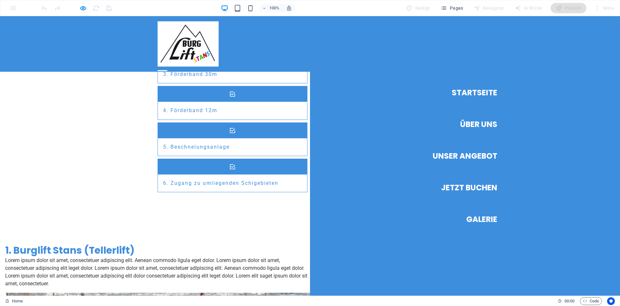
click at [478, 216] on link "Galerie" at bounding box center [481, 219] width 31 height 18
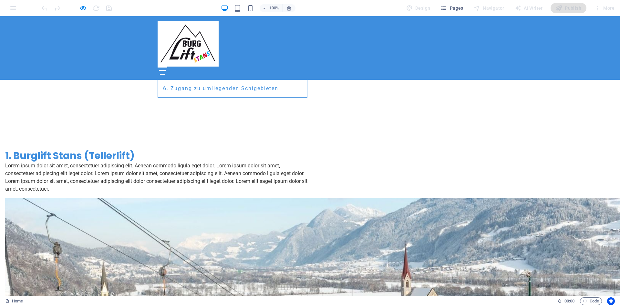
scroll to position [863, 0]
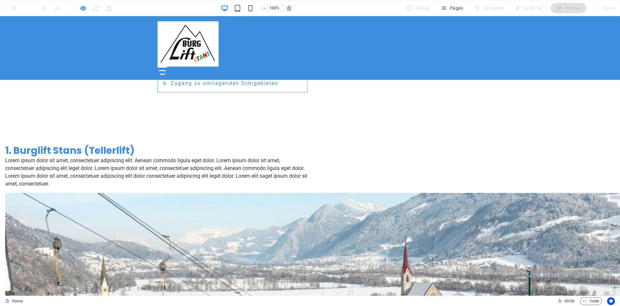
click at [166, 70] on div at bounding box center [162, 70] width 7 height 1
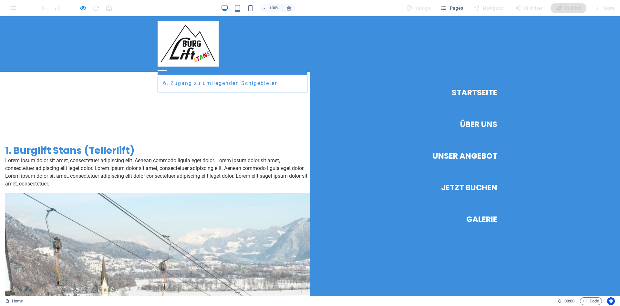
click at [472, 92] on link "Startseite" at bounding box center [475, 93] width 46 height 18
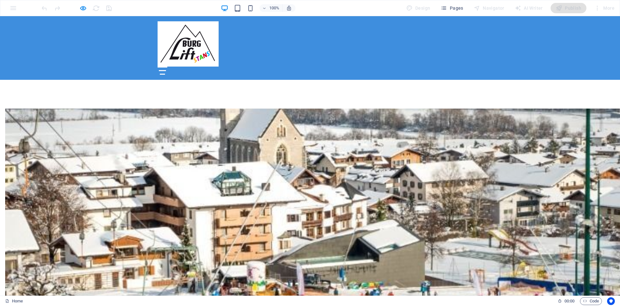
scroll to position [0, 0]
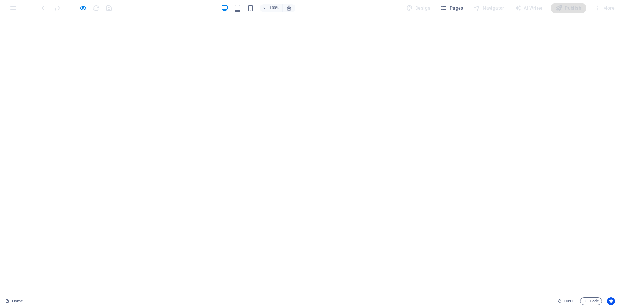
click at [309, 281] on icon at bounding box center [310, 286] width 10 height 10
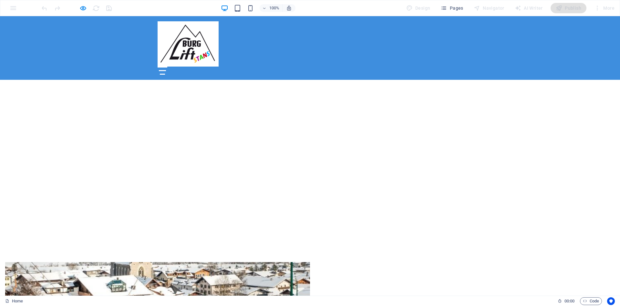
scroll to position [224, 0]
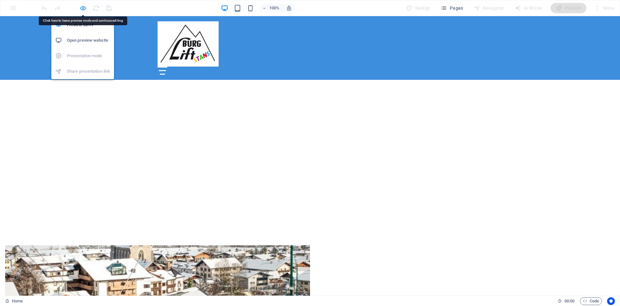
click at [82, 8] on icon "button" at bounding box center [82, 8] width 7 height 7
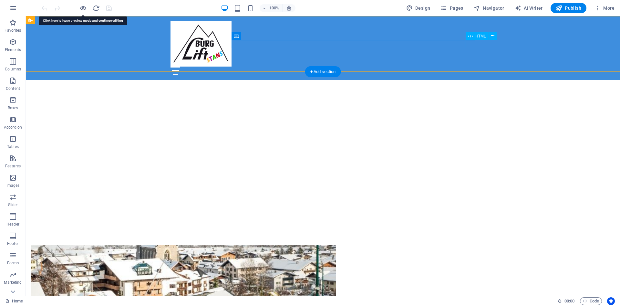
click at [471, 67] on div at bounding box center [323, 71] width 305 height 8
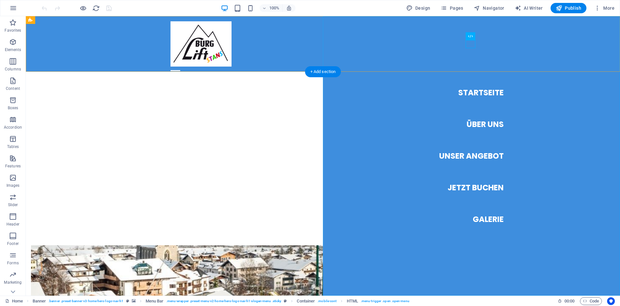
click at [485, 126] on nav "Startseite Über Uns Unser Angebot Jetzt Buchen Galerie" at bounding box center [471, 155] width 297 height 279
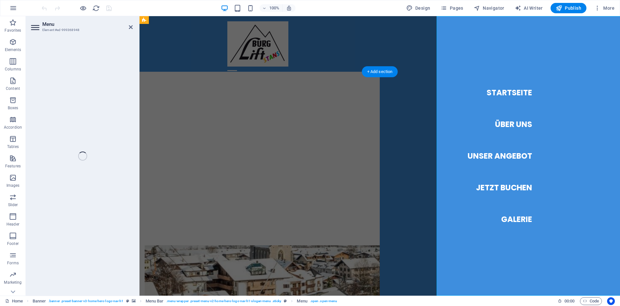
select select
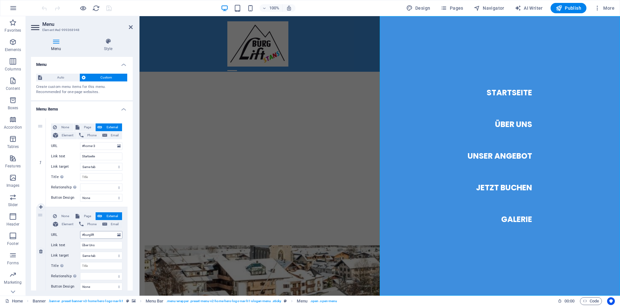
scroll to position [29, 0]
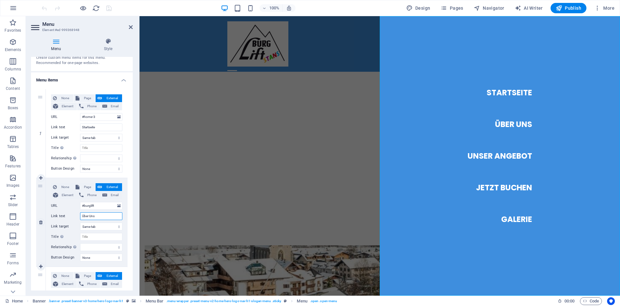
drag, startPoint x: 100, startPoint y: 216, endPoint x: 67, endPoint y: 217, distance: 33.6
click at [80, 217] on input "Über Uns" at bounding box center [101, 216] width 42 height 8
paste input "#about-1"
type input "#about-1"
select select
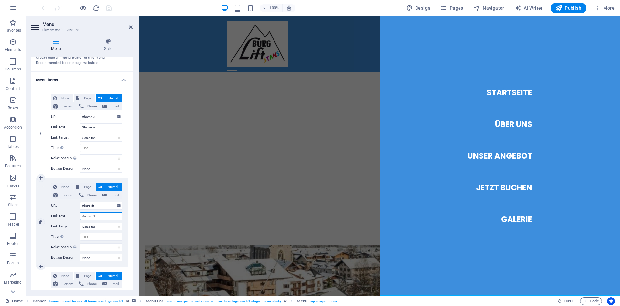
select select
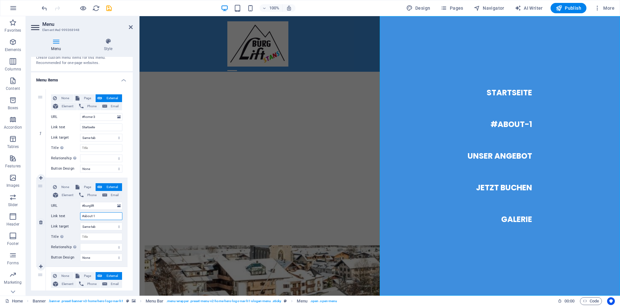
type input "Über Uns"
select select
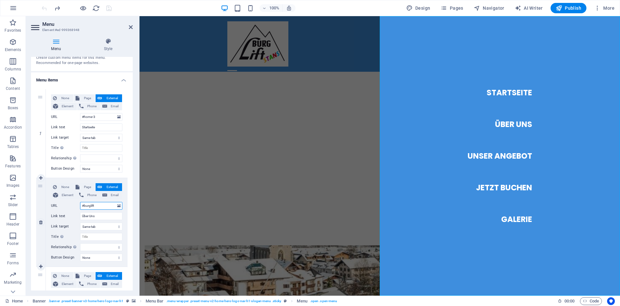
click at [101, 203] on input "#burglift" at bounding box center [101, 206] width 42 height 8
drag, startPoint x: 110, startPoint y: 207, endPoint x: 38, endPoint y: 203, distance: 71.5
click at [80, 203] on input "#burglift" at bounding box center [101, 206] width 42 height 8
paste input "about-1"
type input "#about-1"
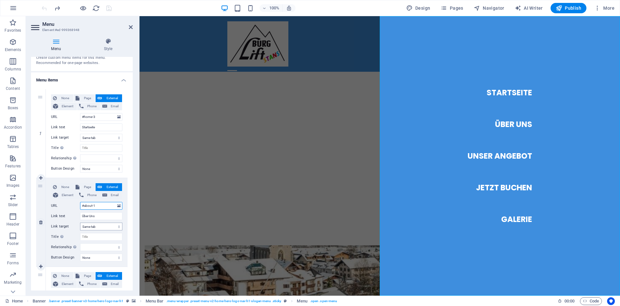
select select
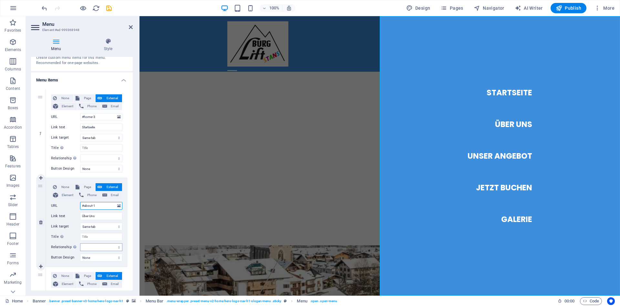
type input "#about-1"
click at [80, 243] on select "alternate author bookmark external help license next nofollow noreferrer noopen…" at bounding box center [101, 247] width 42 height 8
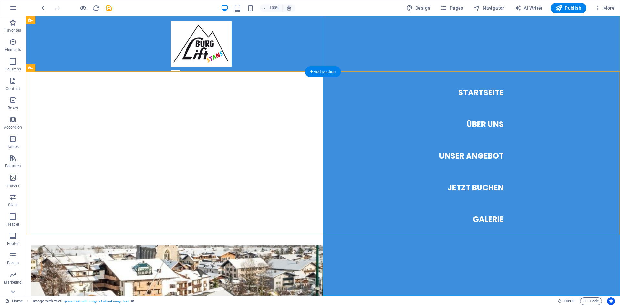
click at [410, 49] on nav "Startseite Über Uns Unser Angebot Jetzt Buchen Galerie" at bounding box center [471, 155] width 297 height 279
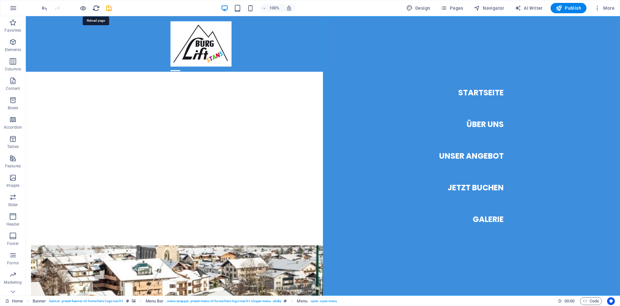
click at [96, 7] on icon "reload" at bounding box center [95, 8] width 7 height 7
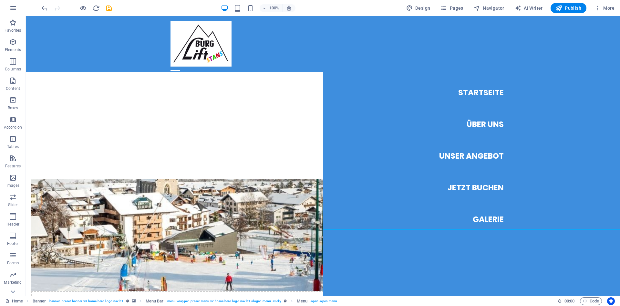
scroll to position [11, 0]
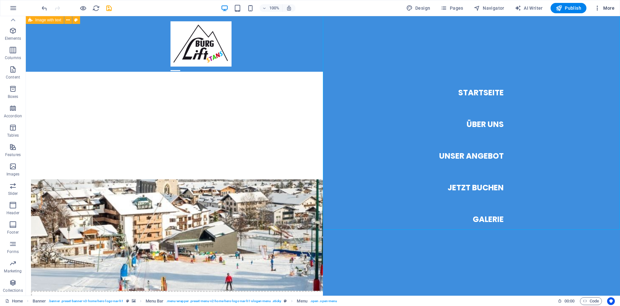
click at [602, 8] on span "More" at bounding box center [604, 8] width 20 height 6
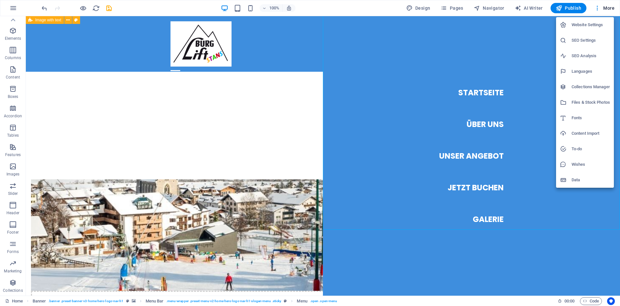
click at [380, 36] on div at bounding box center [310, 153] width 620 height 306
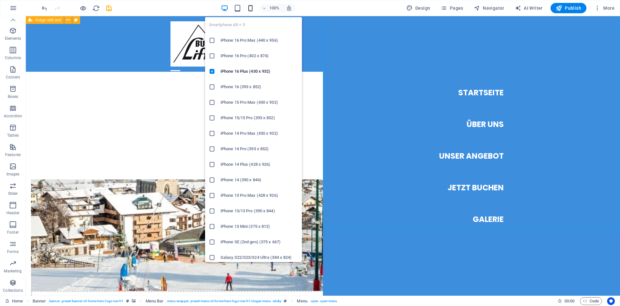
click at [254, 9] on icon "button" at bounding box center [250, 8] width 7 height 7
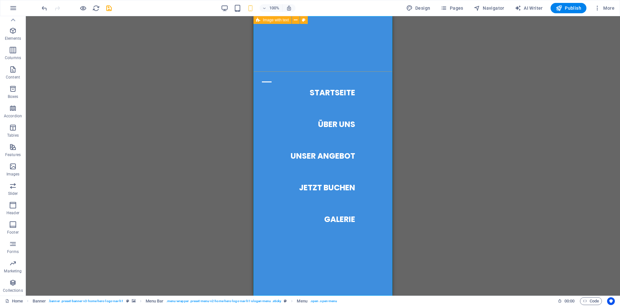
click at [344, 120] on nav "Startseite Über Uns Unser Angebot Jetzt Buchen Galerie" at bounding box center [323, 155] width 139 height 279
click at [339, 125] on nav "Startseite Über Uns Unser Angebot Jetzt Buchen Galerie" at bounding box center [323, 155] width 139 height 279
drag, startPoint x: 344, startPoint y: 157, endPoint x: 342, endPoint y: 100, distance: 56.5
click at [344, 156] on nav "Startseite Über Uns Unser Angebot Jetzt Buchen Galerie" at bounding box center [323, 155] width 139 height 279
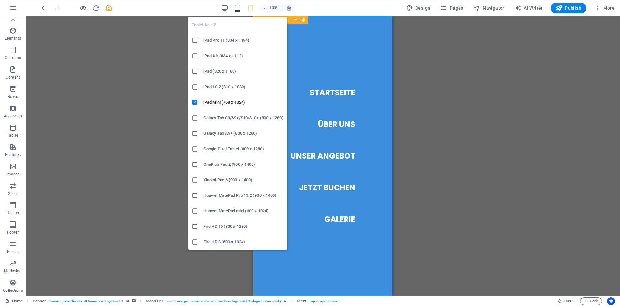
click at [240, 5] on icon "button" at bounding box center [237, 8] width 7 height 7
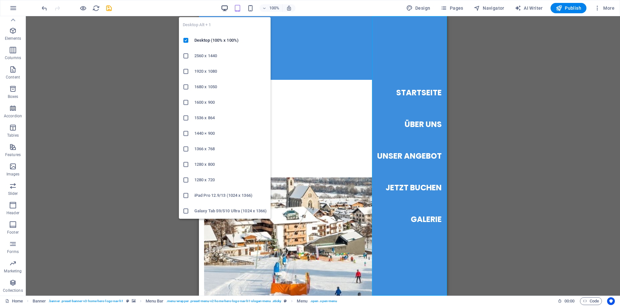
click at [226, 8] on icon "button" at bounding box center [224, 8] width 7 height 7
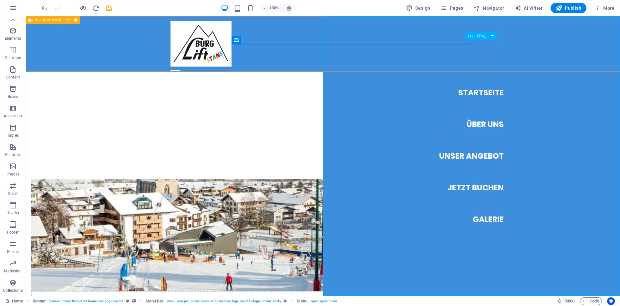
click at [180, 67] on div at bounding box center [176, 71] width 10 height 8
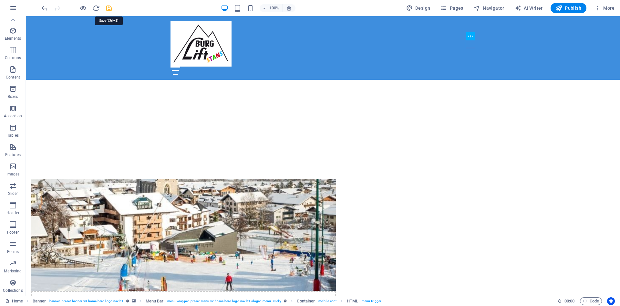
click at [108, 8] on icon "save" at bounding box center [108, 8] width 7 height 7
checkbox input "false"
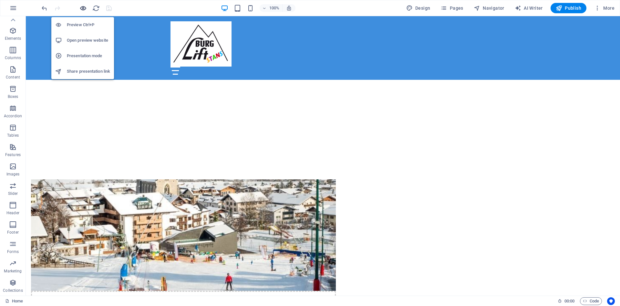
click at [83, 8] on icon "button" at bounding box center [82, 8] width 7 height 7
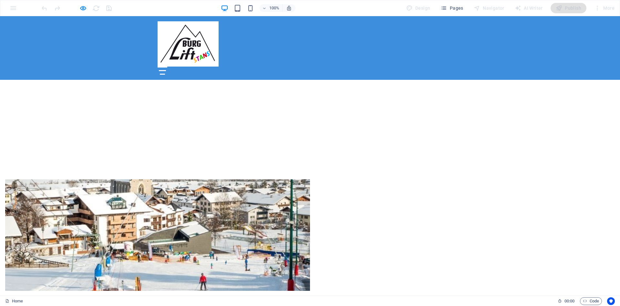
click at [167, 67] on div at bounding box center [163, 71] width 10 height 8
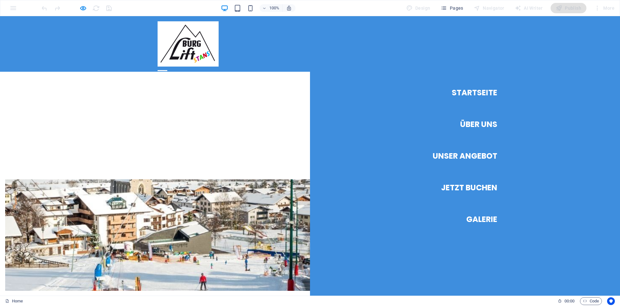
click at [475, 121] on link "Über Uns" at bounding box center [478, 124] width 37 height 18
click at [474, 123] on link "Über Uns" at bounding box center [478, 124] width 37 height 18
click at [472, 154] on link "Unser Angebot" at bounding box center [465, 156] width 65 height 18
click at [472, 187] on link "Jetzt Buchen" at bounding box center [469, 188] width 56 height 18
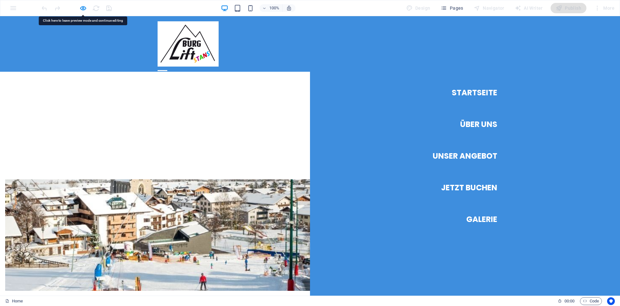
click at [242, 154] on div "Drop content here or Add elements Paste clipboard Über uns Das Kleinschigebiet …" at bounding box center [310, 277] width 620 height 249
click at [167, 67] on div at bounding box center [163, 71] width 10 height 8
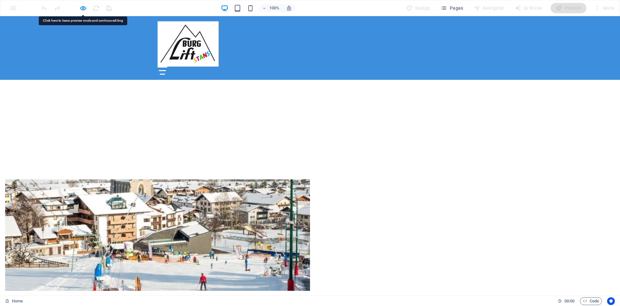
click at [244, 159] on div "Drop content here or Add elements Paste clipboard Über uns Das Kleinschigebiet …" at bounding box center [310, 277] width 620 height 249
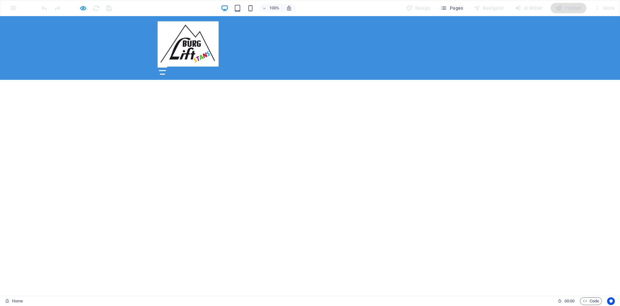
scroll to position [0, 0]
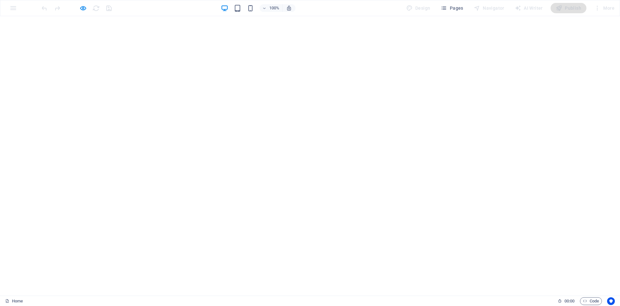
click at [311, 281] on icon at bounding box center [310, 286] width 10 height 10
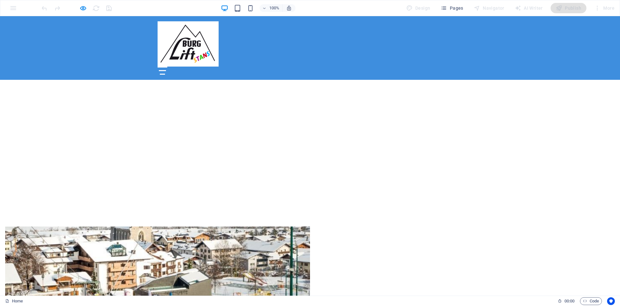
scroll to position [224, 0]
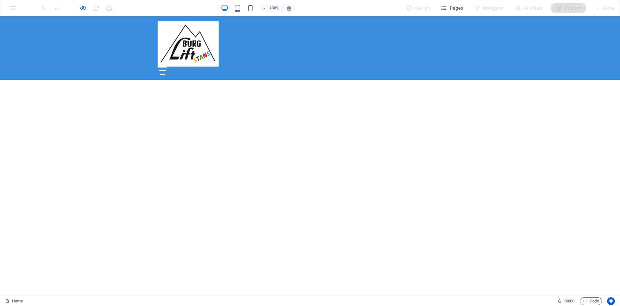
scroll to position [0, 0]
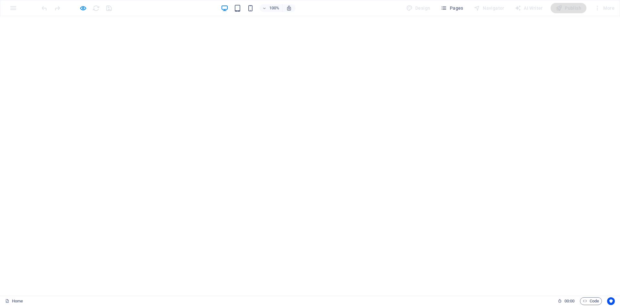
click at [313, 281] on icon at bounding box center [310, 286] width 10 height 10
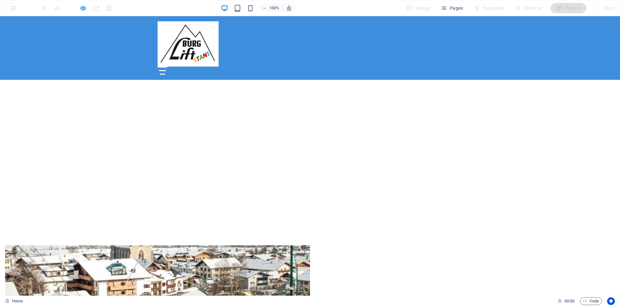
scroll to position [356, 0]
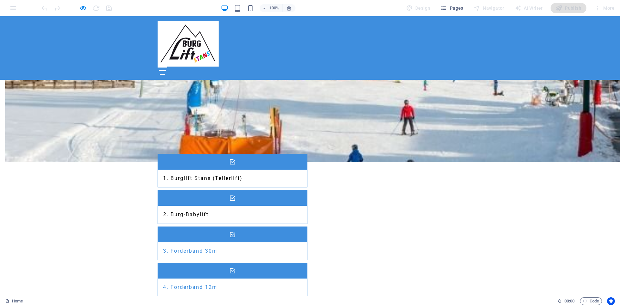
drag, startPoint x: 190, startPoint y: 142, endPoint x: 201, endPoint y: 149, distance: 12.2
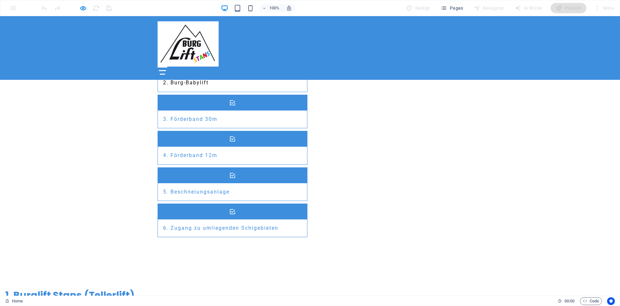
click at [167, 67] on div at bounding box center [163, 71] width 10 height 8
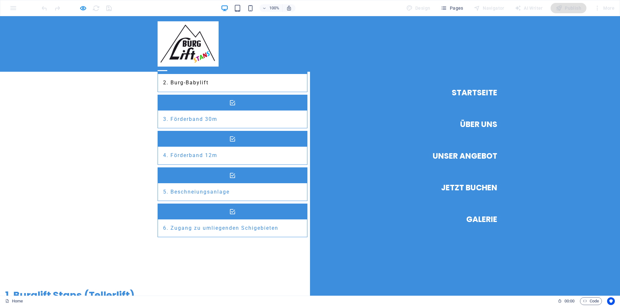
click at [468, 126] on link "Über Uns" at bounding box center [478, 124] width 37 height 18
click at [473, 156] on link "Unser Angebot" at bounding box center [465, 156] width 65 height 18
click at [471, 190] on link "Jetzt Buchen" at bounding box center [469, 188] width 56 height 18
click at [477, 221] on link "Galerie" at bounding box center [481, 219] width 31 height 18
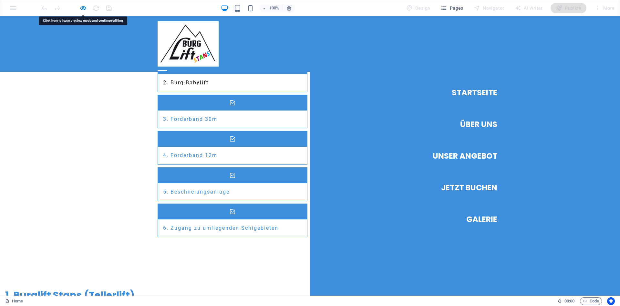
click at [477, 221] on link "Galerie" at bounding box center [481, 219] width 31 height 18
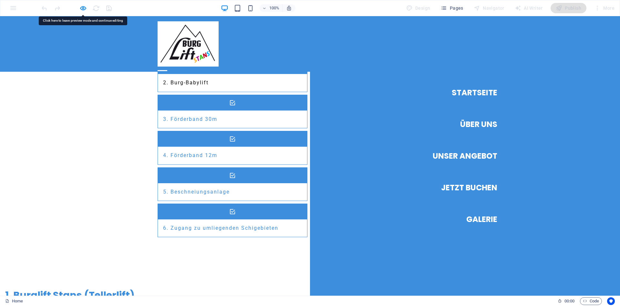
click at [477, 221] on link "Galerie" at bounding box center [481, 219] width 31 height 18
click at [446, 9] on icon "button" at bounding box center [444, 8] width 6 height 6
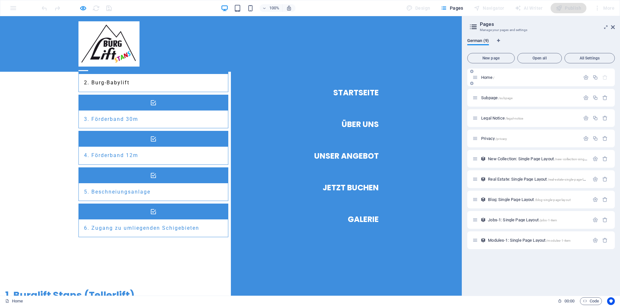
click at [491, 79] on div "Home /" at bounding box center [526, 77] width 108 height 7
click at [490, 79] on div "Home /" at bounding box center [526, 77] width 108 height 7
click at [488, 78] on span "Home /" at bounding box center [487, 77] width 13 height 5
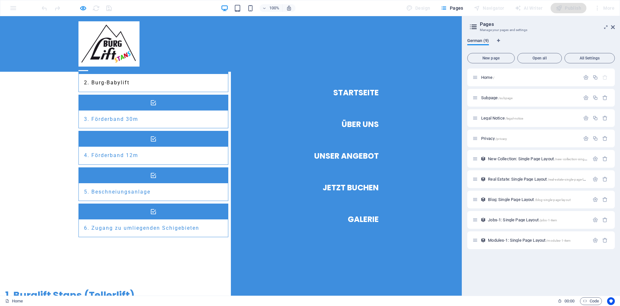
click at [478, 42] on span "German (9)" at bounding box center [478, 41] width 22 height 9
click at [238, 12] on icon "button" at bounding box center [237, 8] width 7 height 7
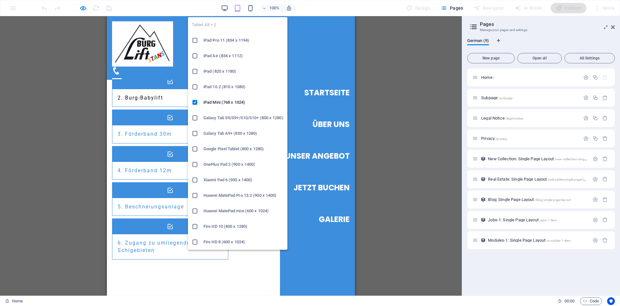
scroll to position [750, 0]
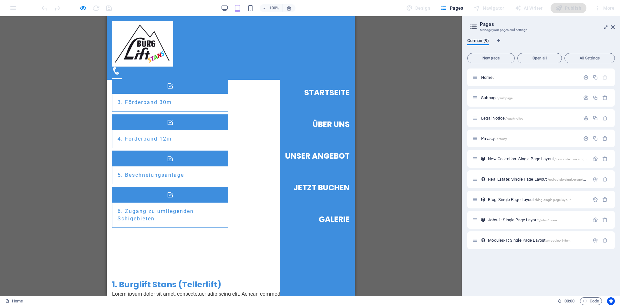
click at [312, 71] on nav "Startseite Über Uns Unser Angebot Jetzt Buchen Galerie" at bounding box center [317, 155] width 75 height 279
click at [317, 90] on link "Startseite" at bounding box center [327, 93] width 46 height 18
click at [324, 125] on link "Über Uns" at bounding box center [331, 124] width 37 height 18
click at [320, 153] on link "Unser Angebot" at bounding box center [317, 156] width 65 height 18
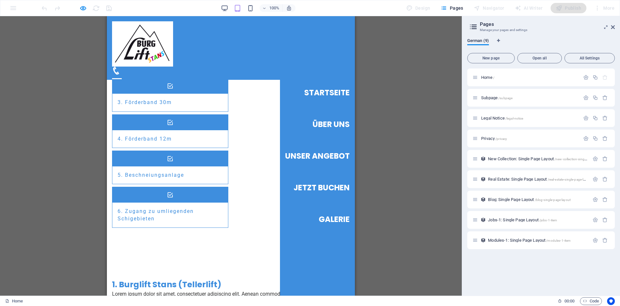
click at [320, 187] on link "Jetzt Buchen" at bounding box center [322, 188] width 56 height 18
click at [325, 223] on link "Galerie" at bounding box center [334, 219] width 31 height 18
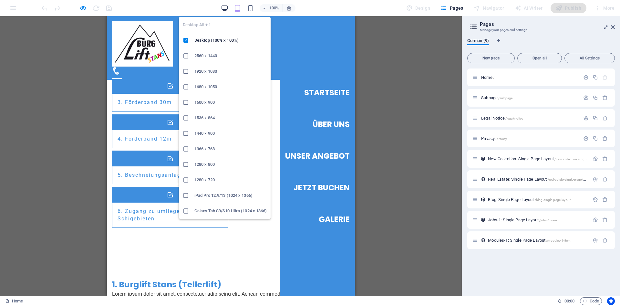
click at [224, 7] on icon "button" at bounding box center [224, 8] width 7 height 7
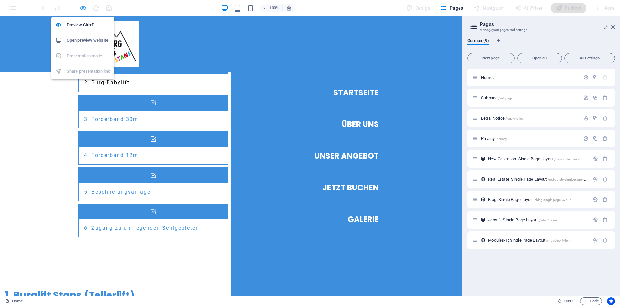
drag, startPoint x: 85, startPoint y: 10, endPoint x: 81, endPoint y: 8, distance: 3.9
click at [84, 10] on icon "button" at bounding box center [82, 8] width 7 height 7
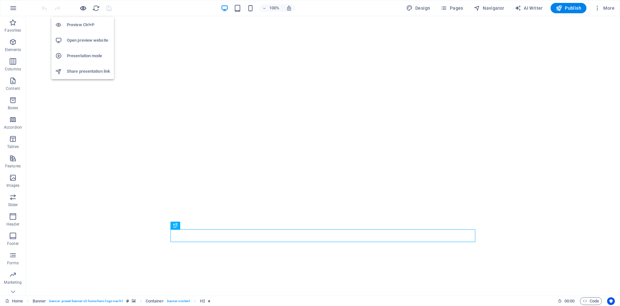
click at [85, 9] on icon "button" at bounding box center [82, 8] width 7 height 7
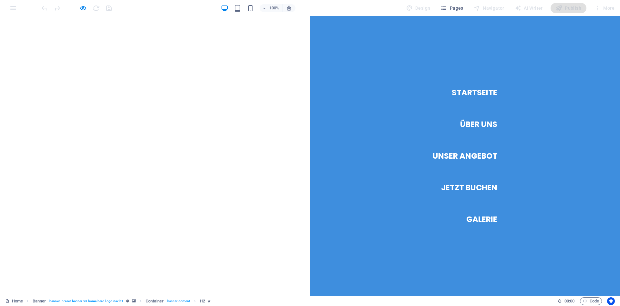
click at [468, 124] on link "Über Uns" at bounding box center [478, 124] width 37 height 18
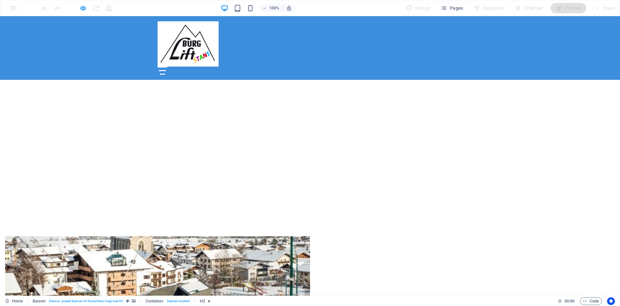
scroll to position [219, 0]
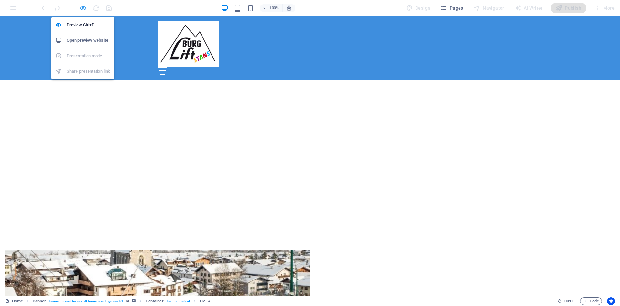
click at [79, 5] on icon "button" at bounding box center [82, 8] width 7 height 7
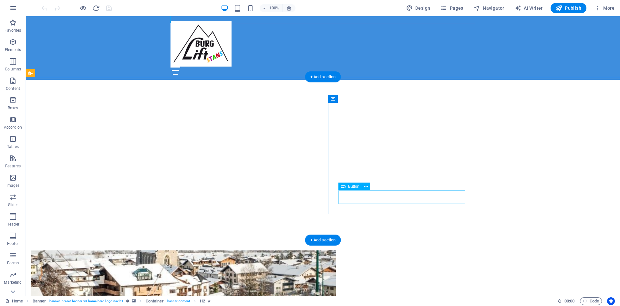
click at [349, 186] on span "Button" at bounding box center [353, 186] width 11 height 4
click at [352, 187] on span "Button" at bounding box center [353, 186] width 11 height 4
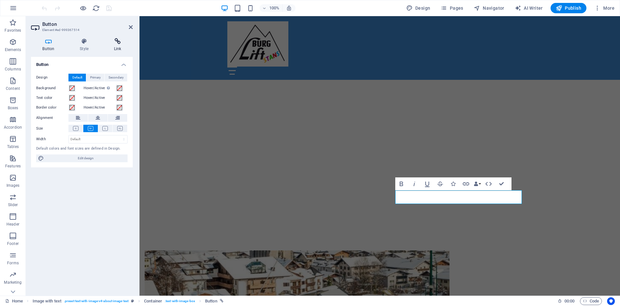
click at [118, 39] on icon at bounding box center [117, 41] width 30 height 6
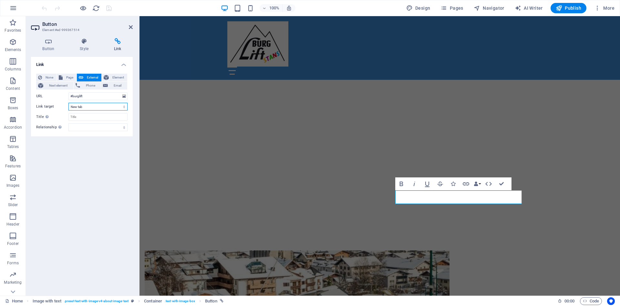
click at [68, 103] on select "New tab Same tab Overlay" at bounding box center [97, 107] width 59 height 8
click at [124, 108] on select "New tab Same tab Overlay" at bounding box center [97, 107] width 59 height 8
click at [99, 96] on input "#burglift" at bounding box center [97, 96] width 59 height 8
drag, startPoint x: 92, startPoint y: 95, endPoint x: 47, endPoint y: 89, distance: 45.9
click at [68, 92] on input "#burglift" at bounding box center [97, 96] width 59 height 8
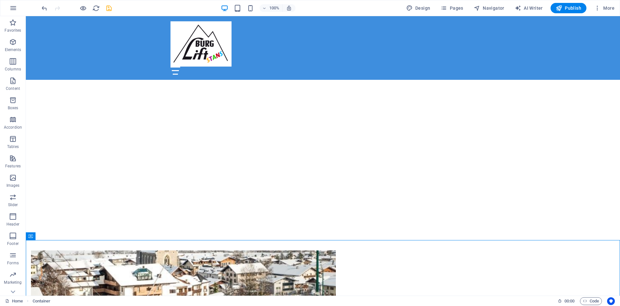
click at [107, 8] on icon "save" at bounding box center [108, 8] width 7 height 7
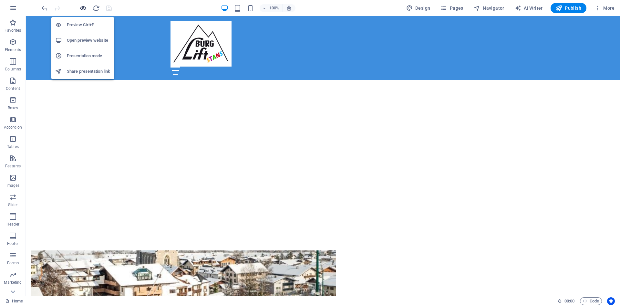
click at [81, 9] on icon "button" at bounding box center [82, 8] width 7 height 7
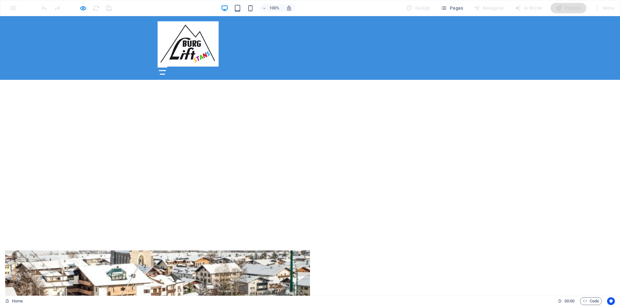
click at [450, 67] on div at bounding box center [310, 71] width 305 height 8
click at [166, 70] on div at bounding box center [162, 70] width 7 height 1
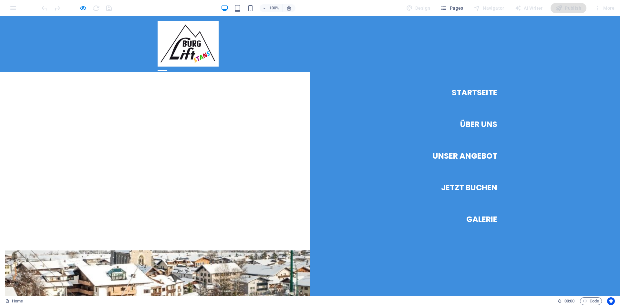
click at [468, 158] on link "Unser Angebot" at bounding box center [465, 156] width 65 height 18
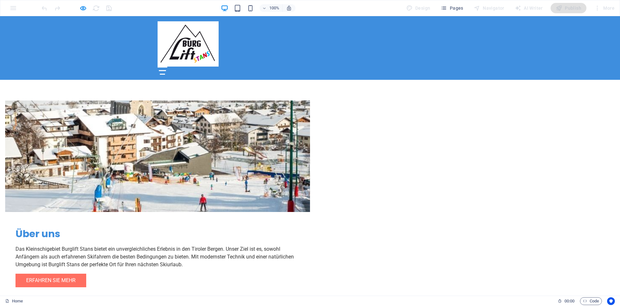
scroll to position [387, 0]
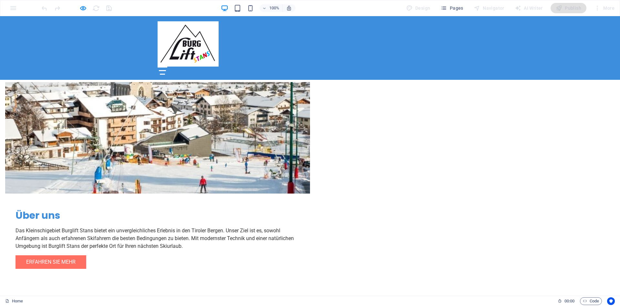
click at [457, 40] on div "Startseite Über Uns Unser Angebot Jetzt Buchen Galerie" at bounding box center [310, 48] width 620 height 64
click at [167, 67] on div at bounding box center [163, 71] width 10 height 8
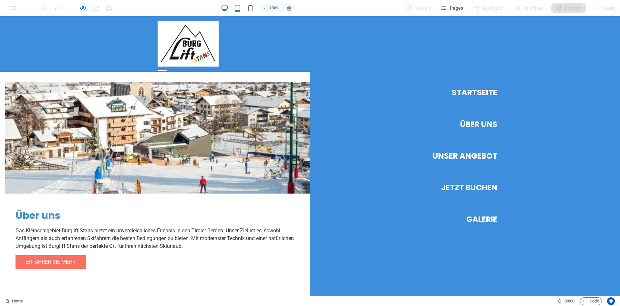
click at [449, 157] on link "Unser Angebot" at bounding box center [465, 156] width 65 height 18
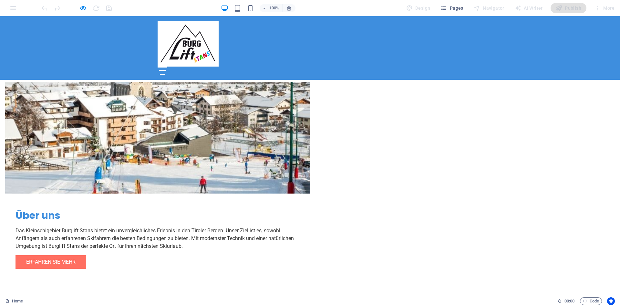
click at [167, 67] on div at bounding box center [163, 71] width 10 height 8
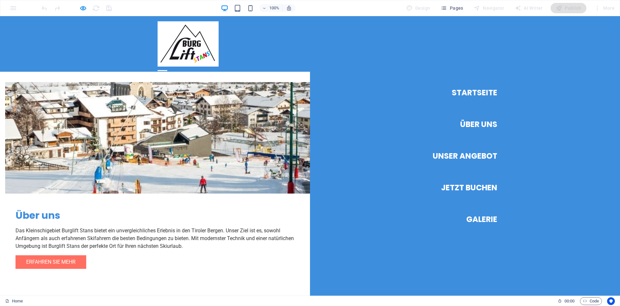
click at [472, 184] on link "Jetzt Buchen" at bounding box center [469, 188] width 56 height 18
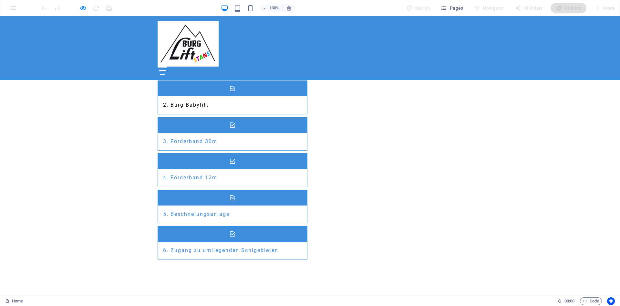
scroll to position [763, 0]
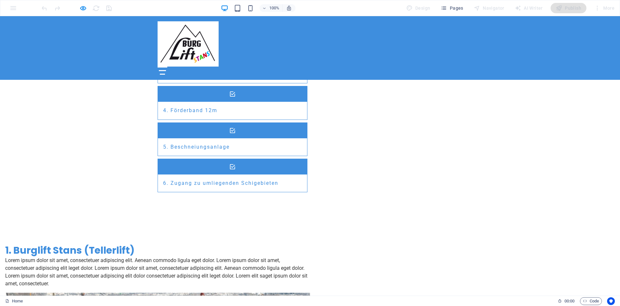
click at [166, 70] on div at bounding box center [162, 70] width 7 height 1
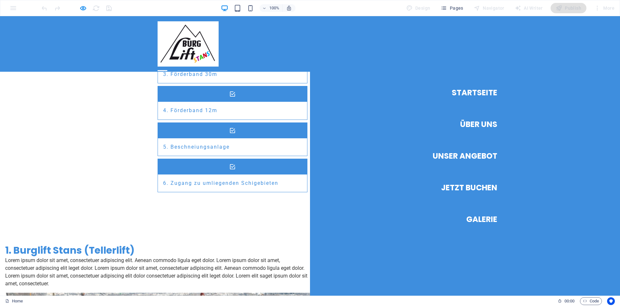
click at [475, 95] on link "Startseite" at bounding box center [475, 93] width 46 height 18
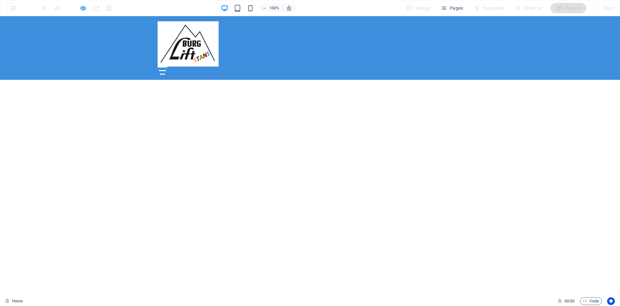
scroll to position [165, 0]
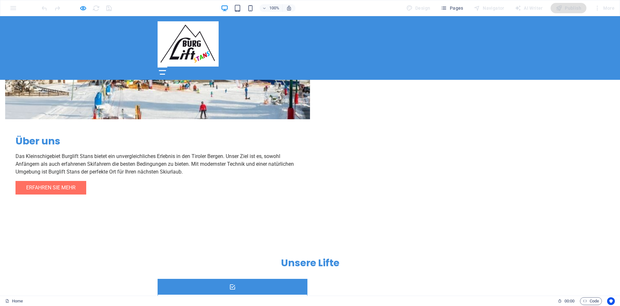
scroll to position [395, 0]
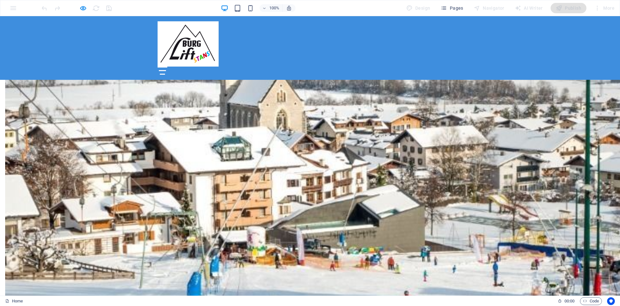
scroll to position [593, 0]
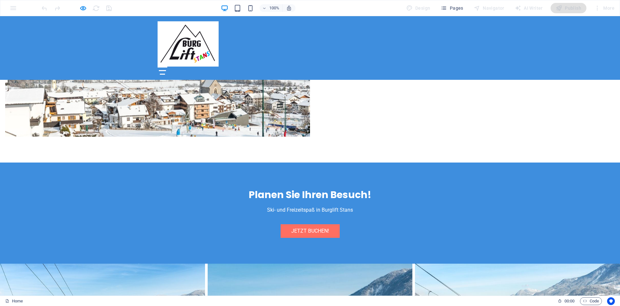
scroll to position [1219, 0]
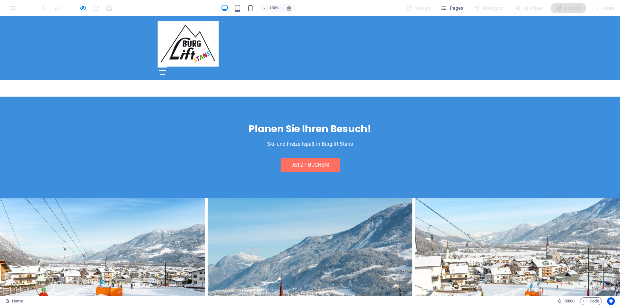
checkbox input "true"
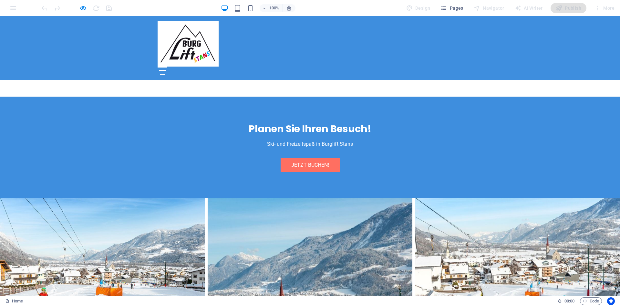
drag, startPoint x: 171, startPoint y: 188, endPoint x: 189, endPoint y: 180, distance: 19.7
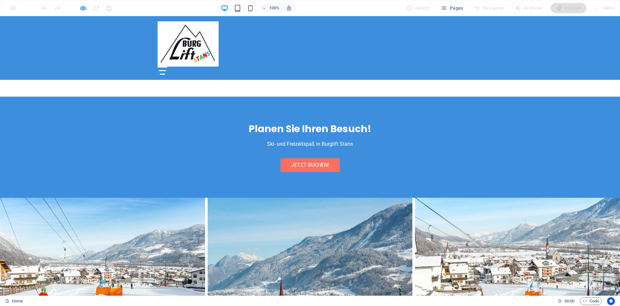
type input "x5f29p"
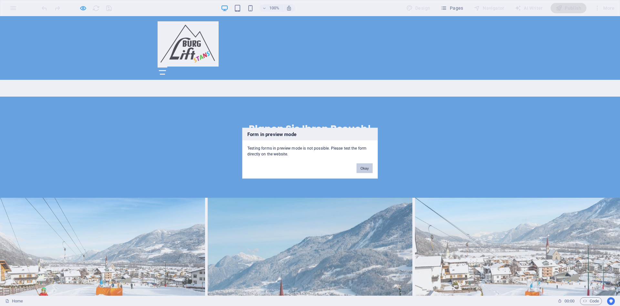
click at [361, 166] on button "Okay" at bounding box center [365, 168] width 16 height 10
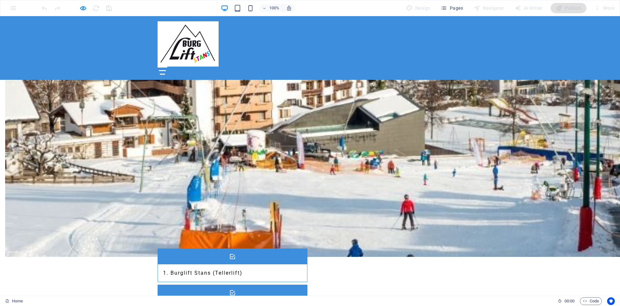
scroll to position [426, 0]
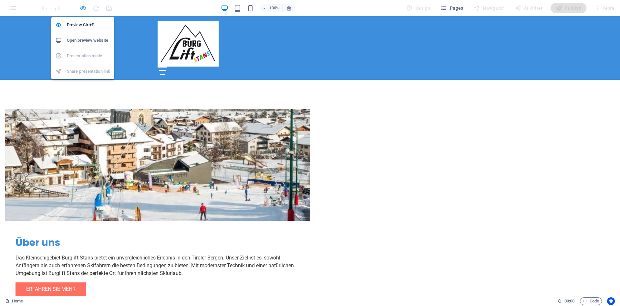
click at [84, 7] on icon "button" at bounding box center [82, 8] width 7 height 7
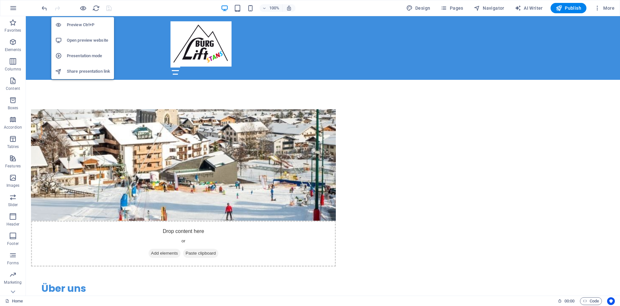
click at [74, 39] on h6 "Open preview website" at bounding box center [88, 40] width 43 height 8
click at [80, 10] on icon "button" at bounding box center [82, 8] width 7 height 7
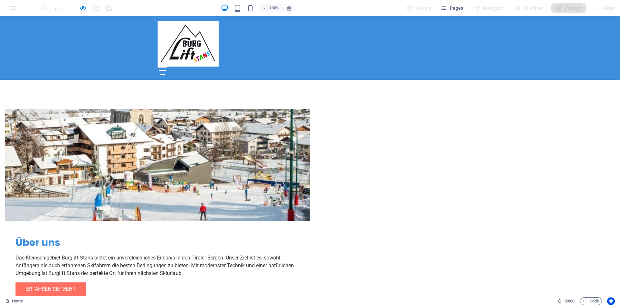
click at [167, 67] on div at bounding box center [163, 71] width 10 height 8
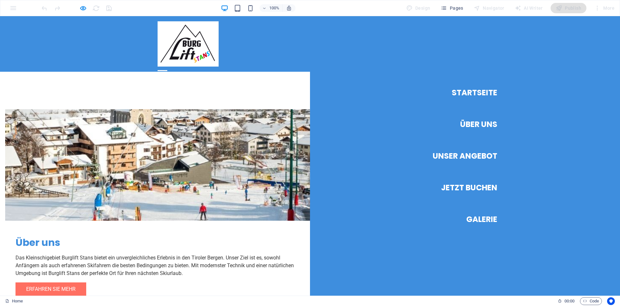
click at [476, 188] on link "Jetzt Buchen" at bounding box center [469, 188] width 56 height 18
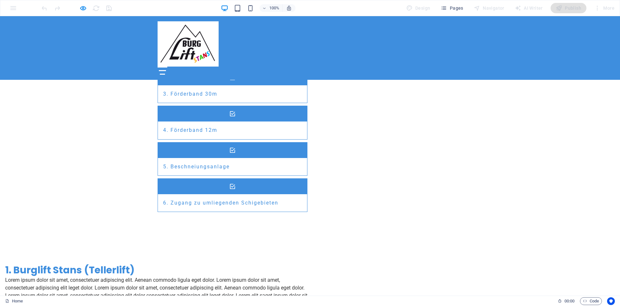
scroll to position [763, 0]
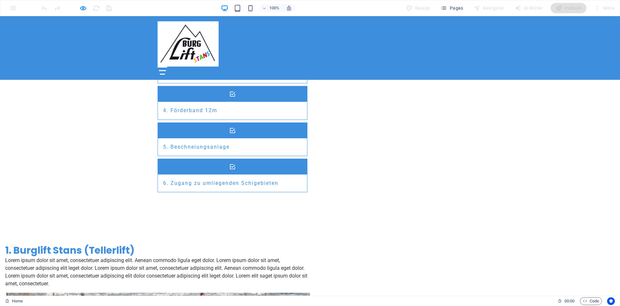
click at [167, 67] on div at bounding box center [163, 71] width 10 height 8
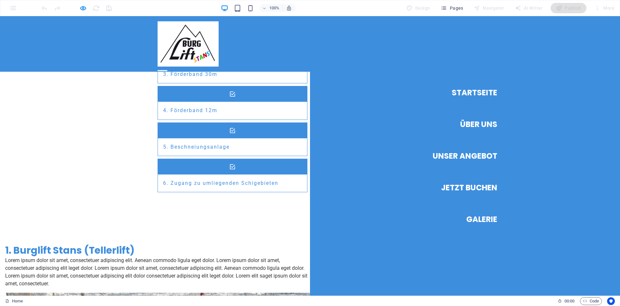
click at [480, 125] on link "Über Uns" at bounding box center [478, 124] width 37 height 18
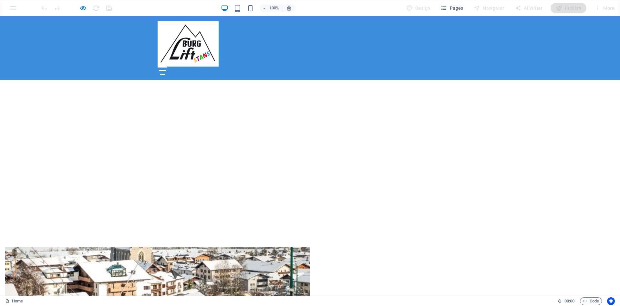
scroll to position [219, 0]
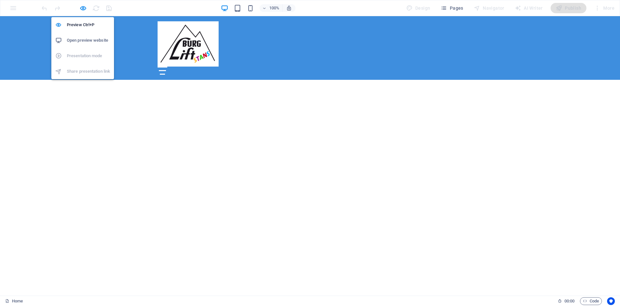
drag, startPoint x: 82, startPoint y: 7, endPoint x: 92, endPoint y: 13, distance: 11.3
click at [83, 8] on icon "button" at bounding box center [82, 8] width 7 height 7
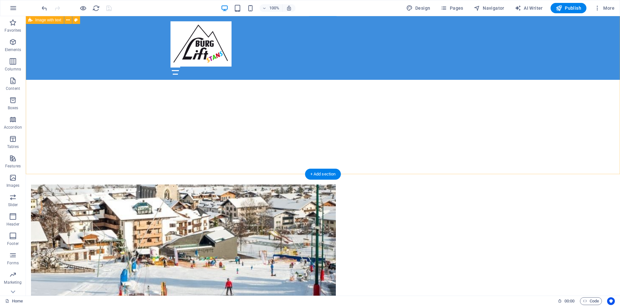
scroll to position [317, 0]
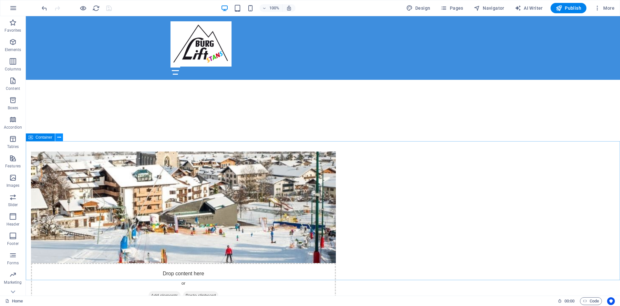
click at [60, 136] on icon at bounding box center [59, 137] width 4 height 7
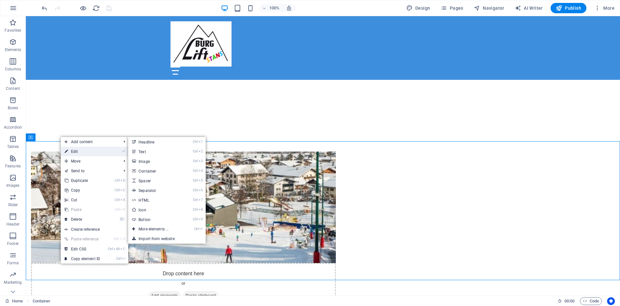
click at [71, 150] on link "⏎ Edit" at bounding box center [82, 152] width 43 height 10
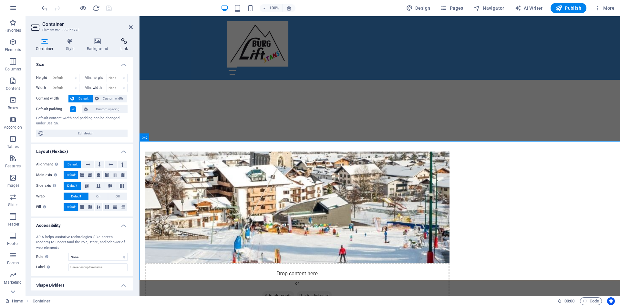
click at [122, 40] on icon at bounding box center [124, 41] width 17 height 6
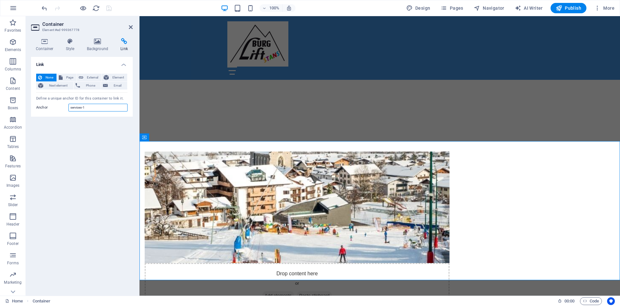
drag, startPoint x: 100, startPoint y: 109, endPoint x: 3, endPoint y: 97, distance: 97.2
click at [68, 104] on input "services-1" at bounding box center [97, 108] width 59 height 8
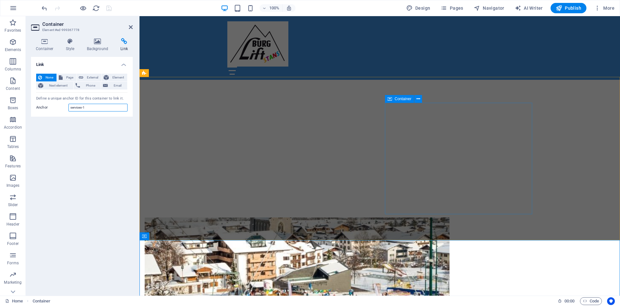
scroll to position [219, 0]
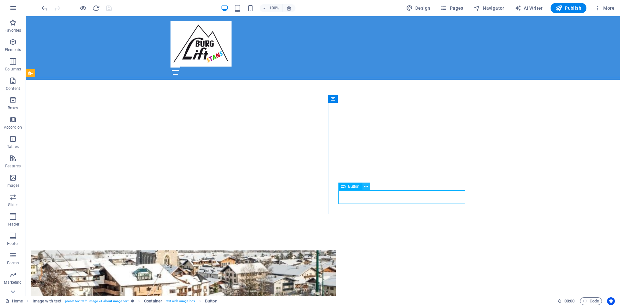
click at [366, 187] on icon at bounding box center [366, 186] width 4 height 7
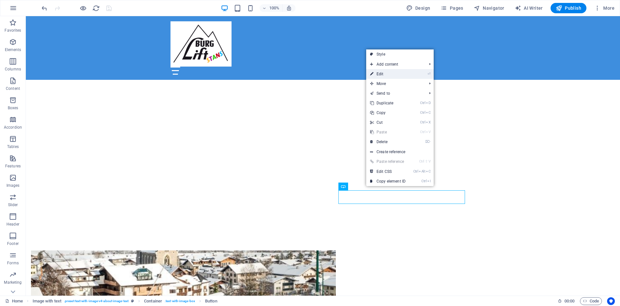
drag, startPoint x: 383, startPoint y: 72, endPoint x: 221, endPoint y: 97, distance: 163.4
click at [383, 72] on link "⏎ Edit" at bounding box center [387, 74] width 43 height 10
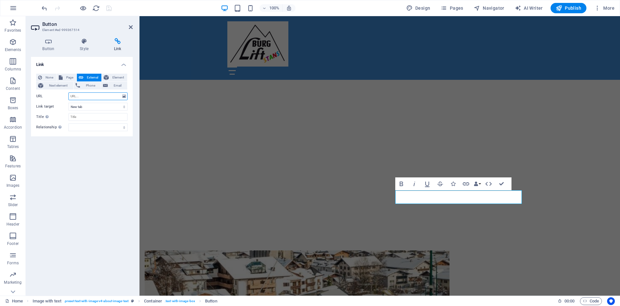
click at [86, 96] on input "URL" at bounding box center [97, 96] width 59 height 8
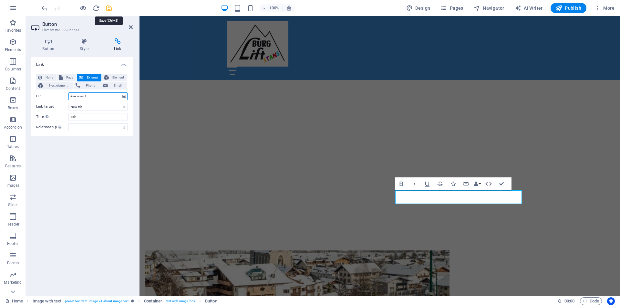
type input "#services-1"
click at [108, 7] on icon "save" at bounding box center [108, 8] width 7 height 7
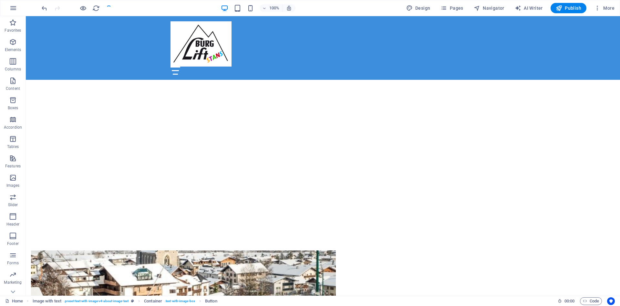
checkbox input "true"
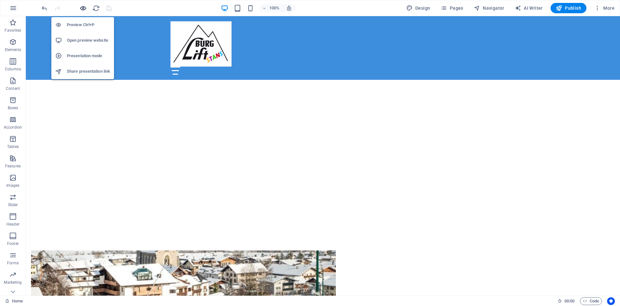
click at [82, 8] on icon "button" at bounding box center [82, 8] width 7 height 7
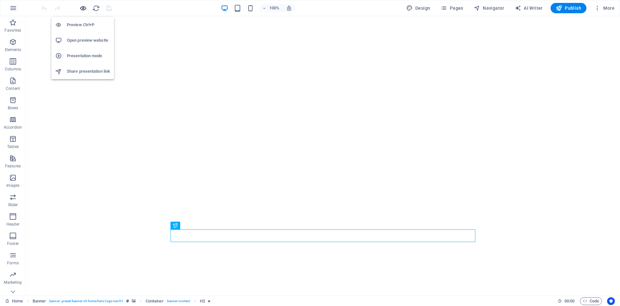
click at [84, 6] on icon "button" at bounding box center [82, 8] width 7 height 7
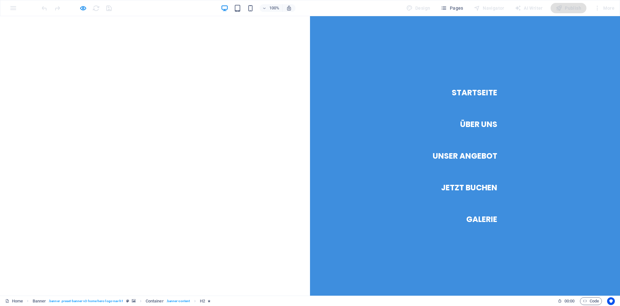
click at [464, 124] on link "Über Uns" at bounding box center [478, 124] width 37 height 18
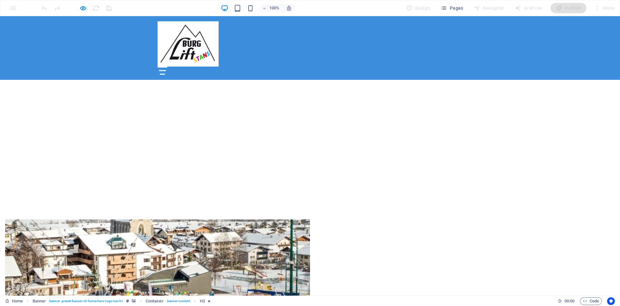
scroll to position [219, 0]
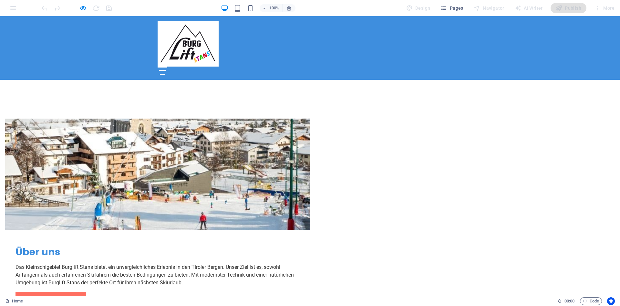
scroll to position [383, 0]
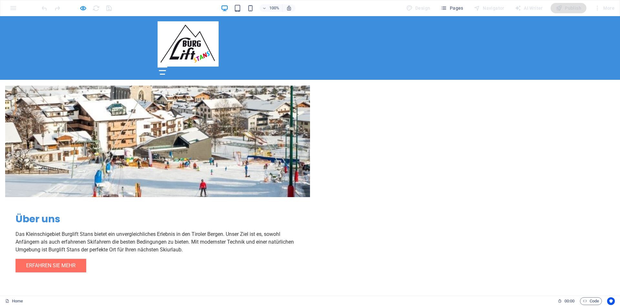
click at [166, 70] on div at bounding box center [162, 70] width 7 height 1
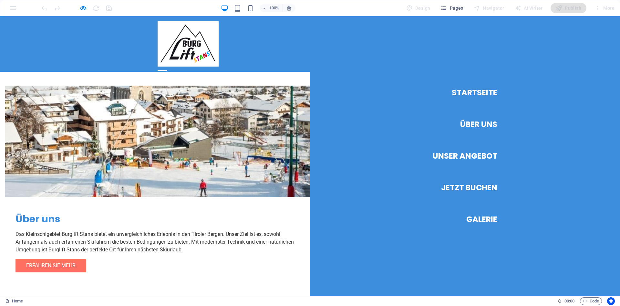
click at [476, 155] on link "Unser Angebot" at bounding box center [465, 156] width 65 height 18
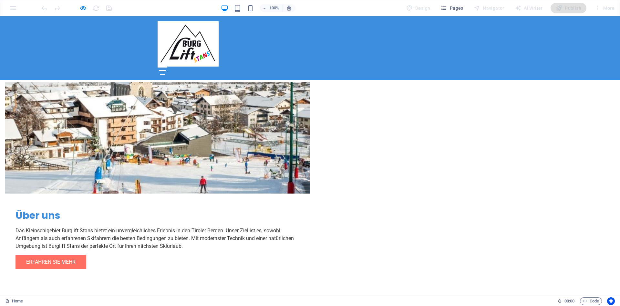
scroll to position [321, 0]
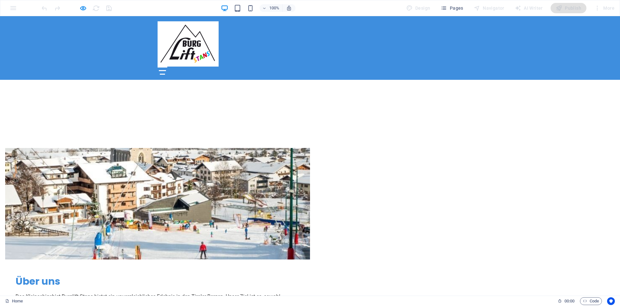
click at [167, 67] on div at bounding box center [163, 71] width 10 height 8
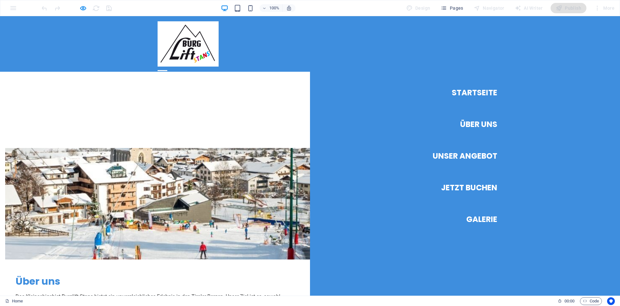
click at [474, 122] on link "Über Uns" at bounding box center [478, 124] width 37 height 18
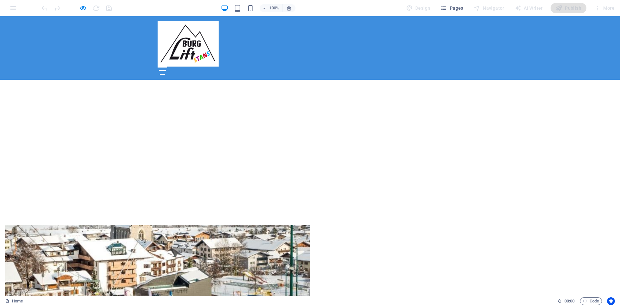
scroll to position [219, 0]
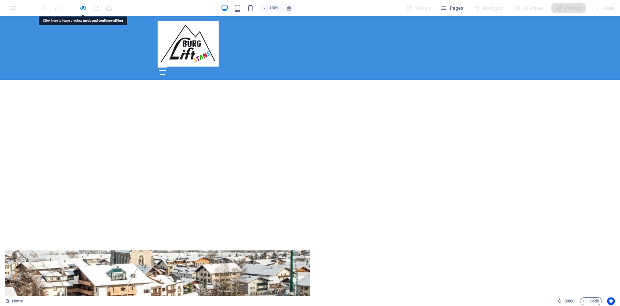
drag, startPoint x: 354, startPoint y: 218, endPoint x: 355, endPoint y: 228, distance: 9.7
